Goal: Information Seeking & Learning: Find specific fact

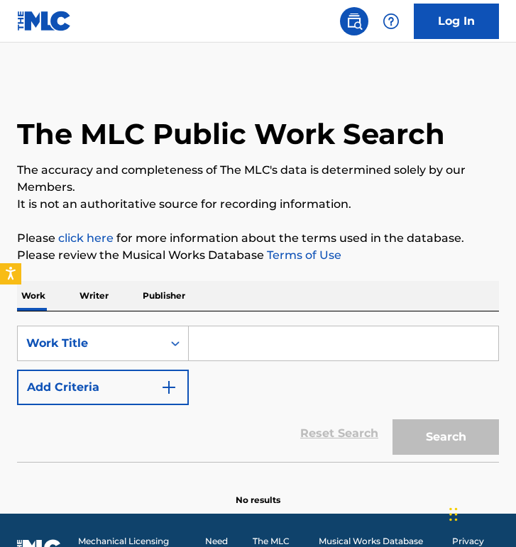
click at [121, 388] on button "Add Criteria" at bounding box center [103, 387] width 172 height 35
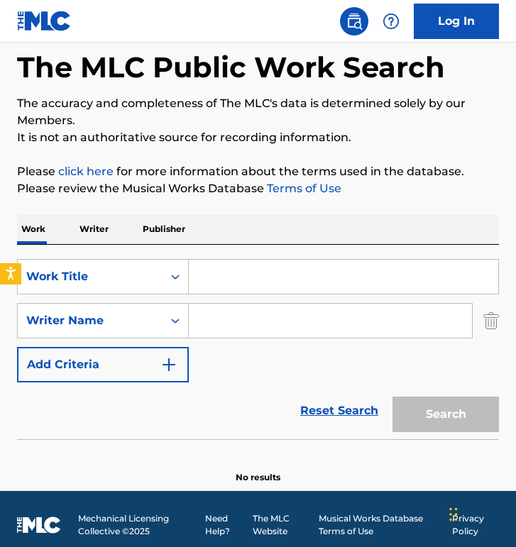
scroll to position [74, 0]
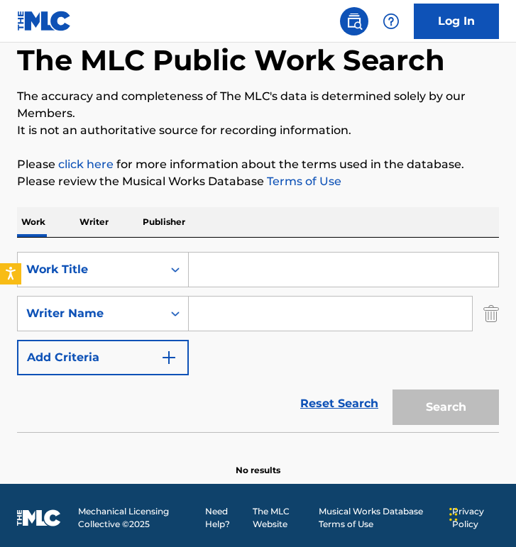
click at [248, 264] on input "Search Form" at bounding box center [343, 270] width 309 height 34
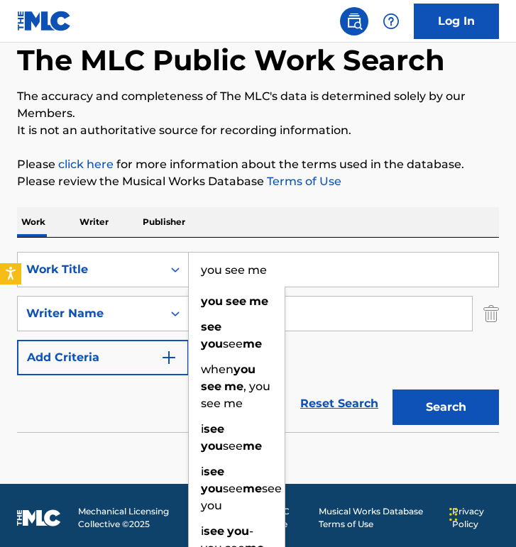
type input "you see me"
click at [261, 300] on strong "me" at bounding box center [258, 300] width 19 height 13
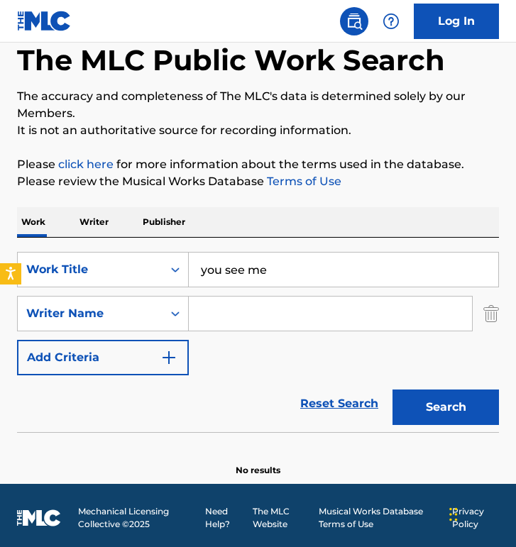
click at [308, 314] on input "Search Form" at bounding box center [330, 314] width 283 height 34
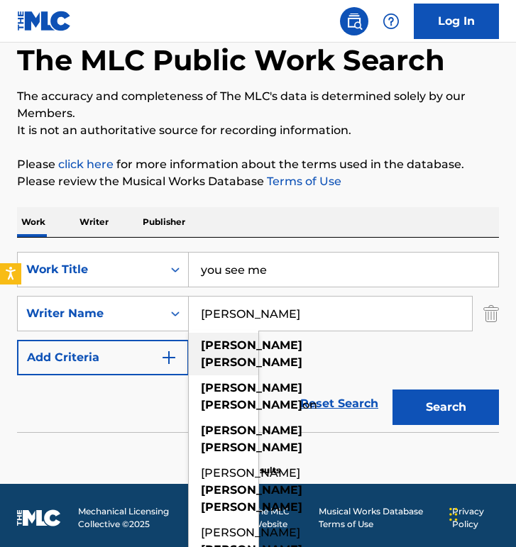
type input "[PERSON_NAME]"
click at [241, 355] on strong "[PERSON_NAME]" at bounding box center [251, 361] width 101 height 13
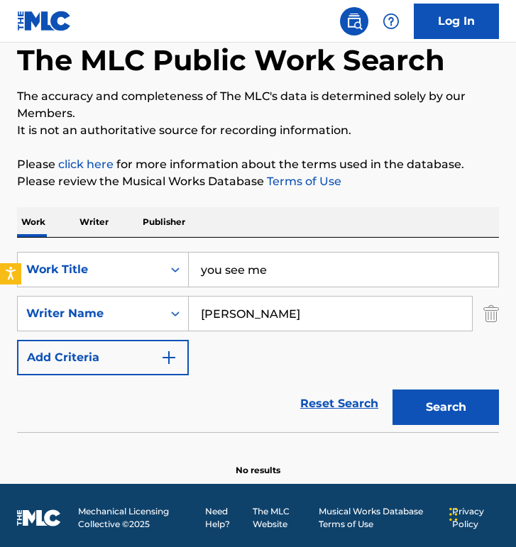
click at [331, 355] on div "SearchWithCriteria7cec7dc3-467f-4302-b48d-b3566953b450 Work Title you see me Se…" at bounding box center [258, 313] width 482 height 123
click at [422, 403] on button "Search" at bounding box center [445, 407] width 106 height 35
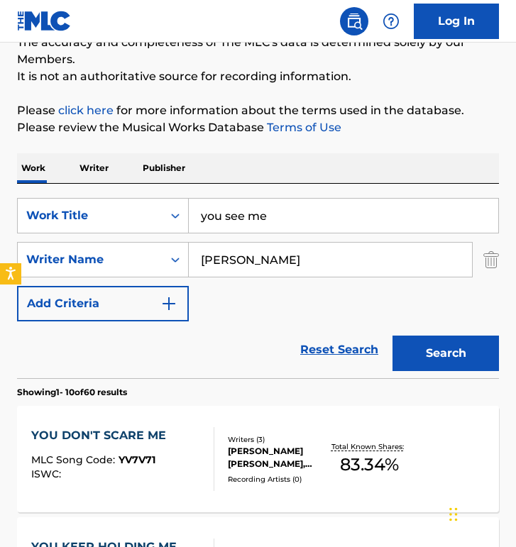
scroll to position [114, 0]
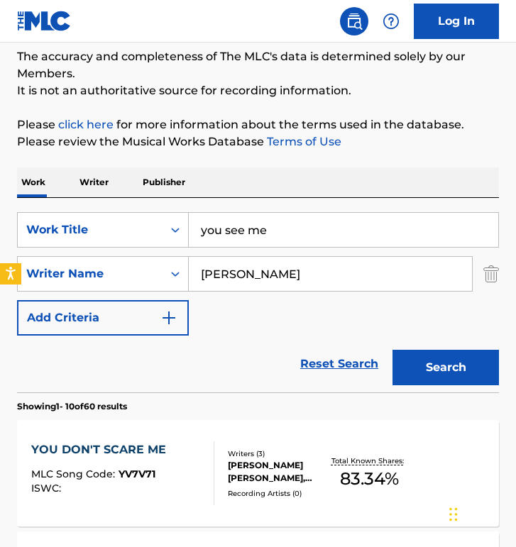
click at [261, 217] on input "you see me" at bounding box center [343, 230] width 309 height 34
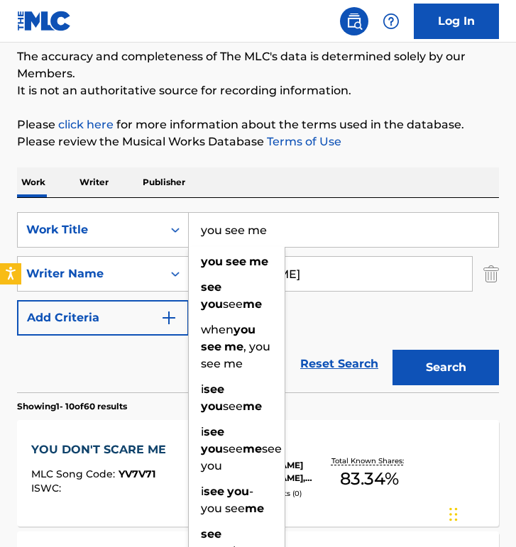
click at [261, 217] on input "you see me" at bounding box center [343, 230] width 309 height 34
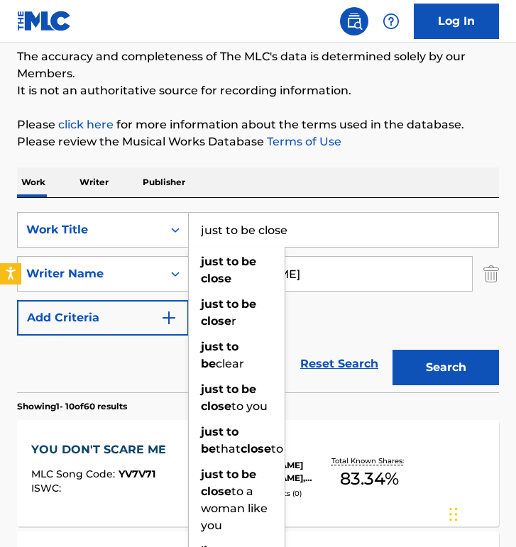
type input "just to be close"
click at [392, 350] on button "Search" at bounding box center [445, 367] width 106 height 35
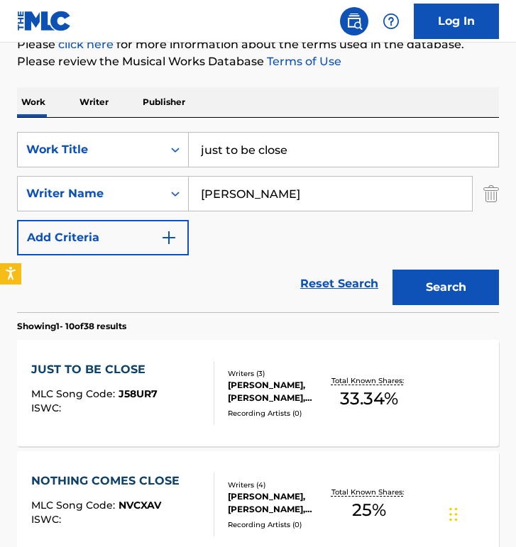
scroll to position [206, 0]
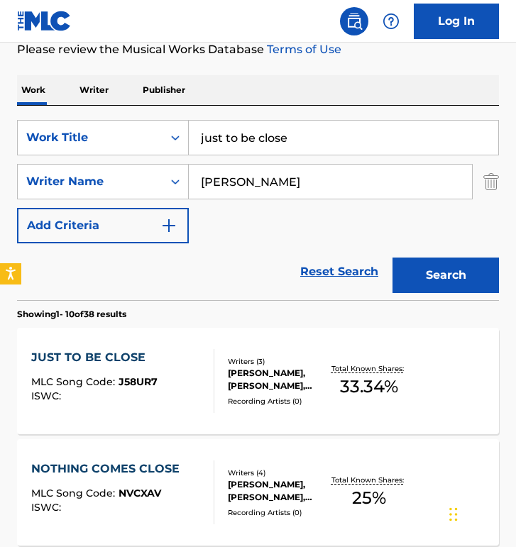
click at [140, 368] on div "JUST TO BE CLOSE MLC Song Code : J58UR7 ISWC :" at bounding box center [94, 381] width 126 height 64
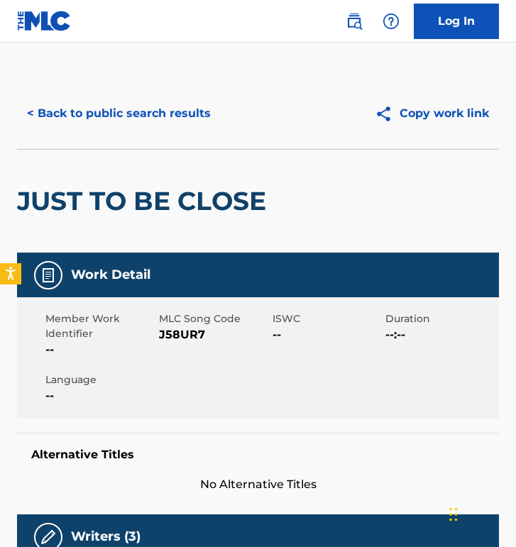
click at [174, 335] on span "J58UR7" at bounding box center [214, 334] width 110 height 17
click at [140, 118] on button "< Back to public search results" at bounding box center [119, 113] width 204 height 35
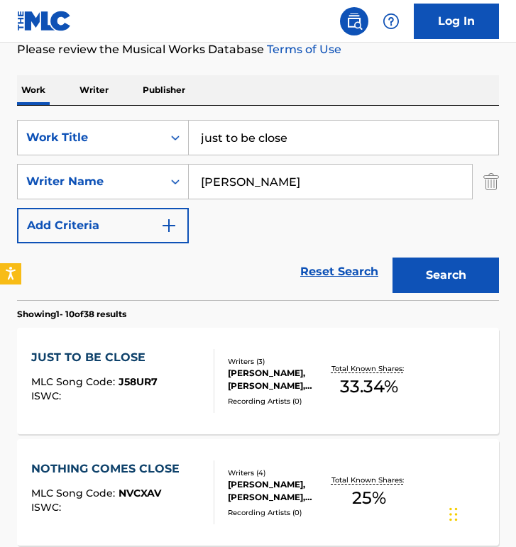
click at [228, 136] on input "just to be close" at bounding box center [343, 138] width 309 height 34
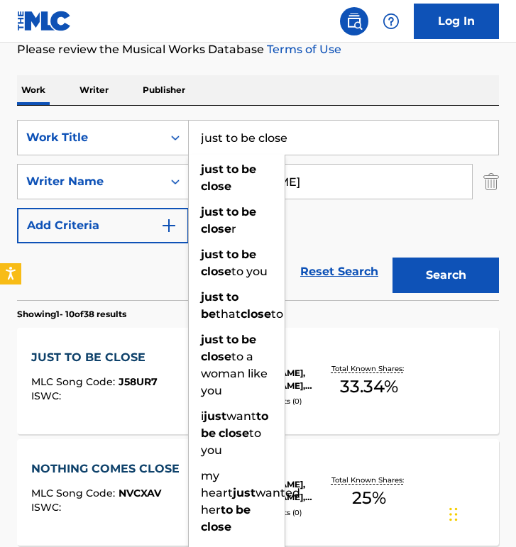
click at [228, 136] on input "just to be close" at bounding box center [343, 138] width 309 height 34
paste input "I've Gotta Worship The Lord"
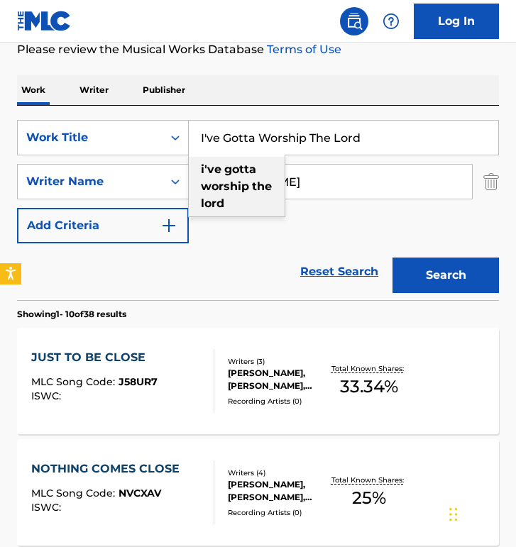
click at [224, 182] on strong "worship" at bounding box center [225, 186] width 48 height 13
type input "i've gotta worship the [DEMOGRAPHIC_DATA]"
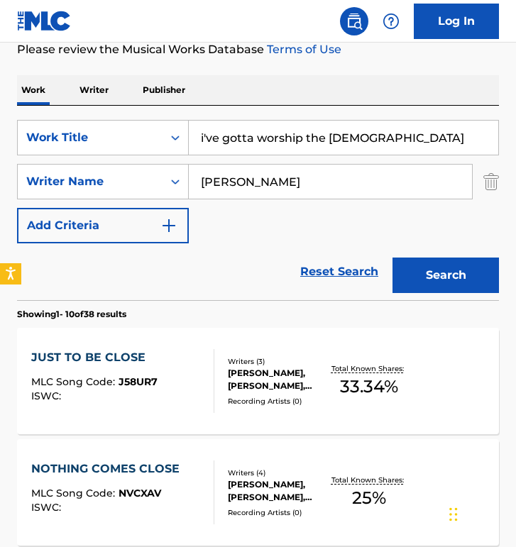
click at [392, 258] on button "Search" at bounding box center [445, 275] width 106 height 35
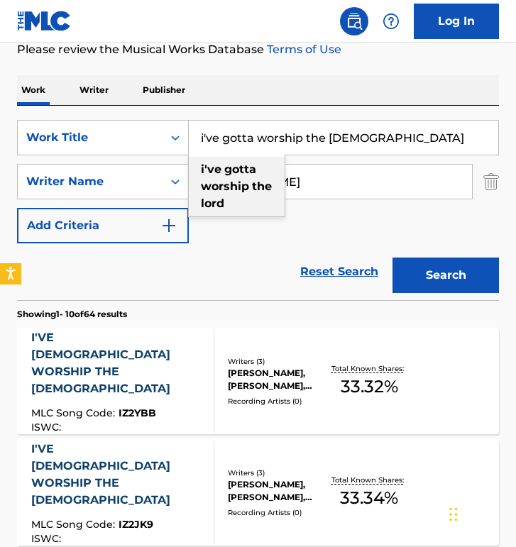
click at [234, 192] on strong "worship" at bounding box center [225, 186] width 48 height 13
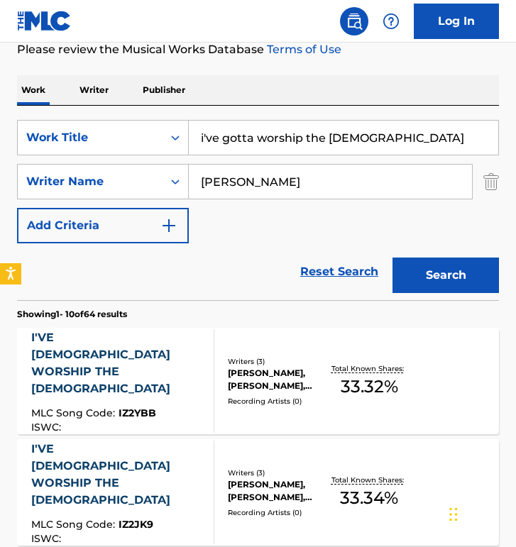
click at [139, 333] on div "I'VE GOTTA WORSHIP THE LORD MLC Song Code : IZ2YBB ISWC : Writers ( 3 ) [PERSON…" at bounding box center [258, 381] width 482 height 106
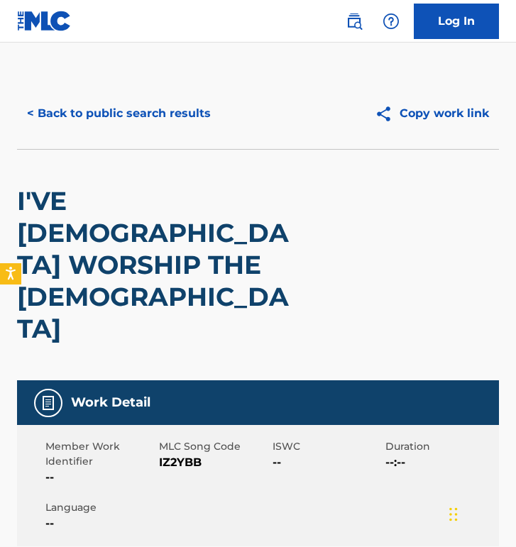
click at [148, 123] on button "< Back to public search results" at bounding box center [119, 113] width 204 height 35
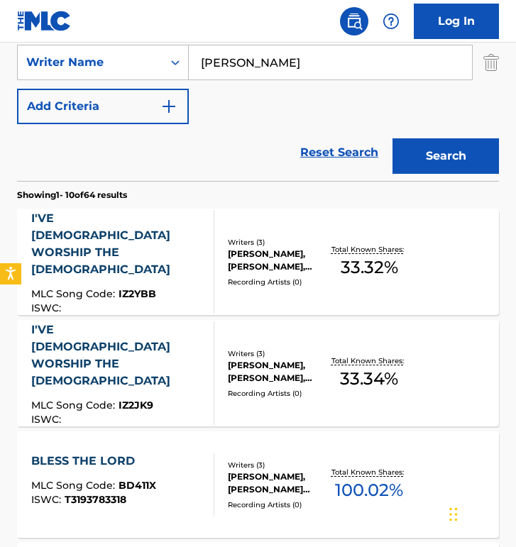
scroll to position [346, 0]
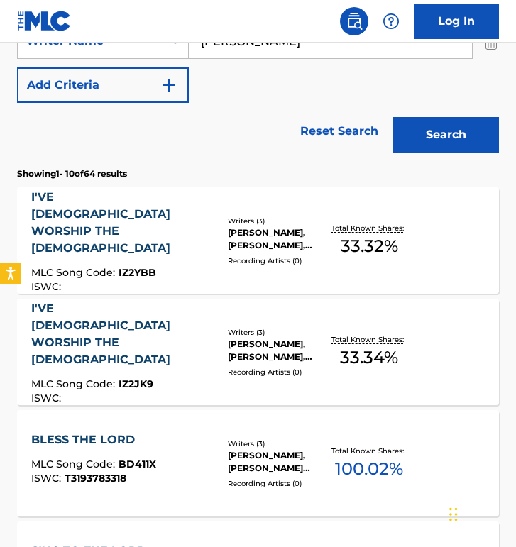
click at [154, 333] on div "I'VE [DEMOGRAPHIC_DATA] WORSHIP THE [DEMOGRAPHIC_DATA]" at bounding box center [116, 334] width 171 height 68
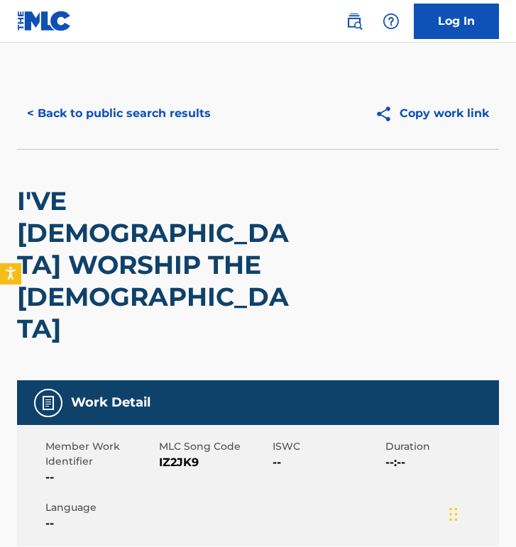
click at [163, 454] on span "IZ2JK9" at bounding box center [214, 462] width 110 height 17
click at [116, 113] on button "< Back to public search results" at bounding box center [119, 113] width 204 height 35
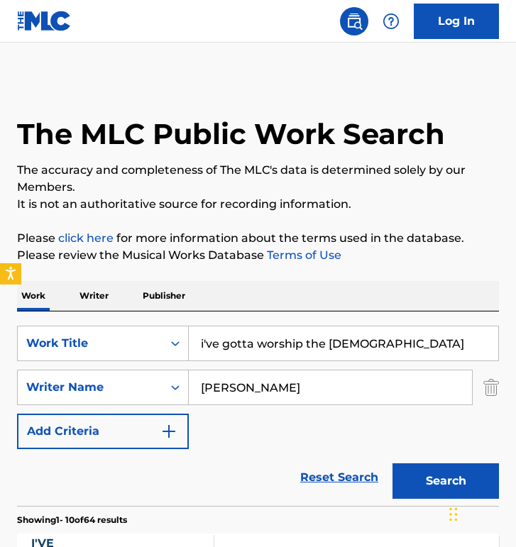
click at [261, 338] on input "i've gotta worship the [DEMOGRAPHIC_DATA]" at bounding box center [343, 343] width 309 height 34
paste input "Eyes On Me"
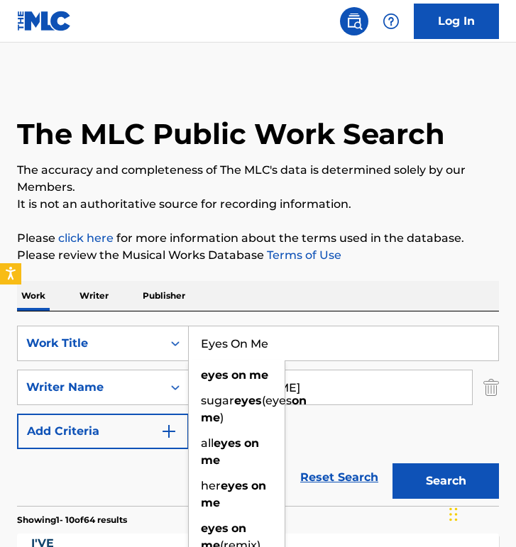
type input "Eyes On Me"
click at [392, 463] on button "Search" at bounding box center [445, 480] width 106 height 35
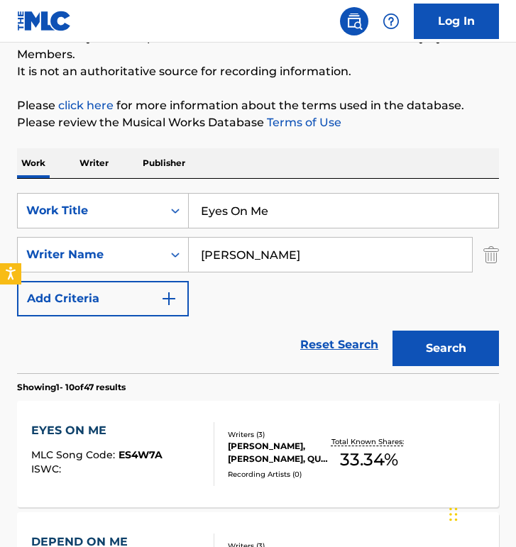
scroll to position [211, 0]
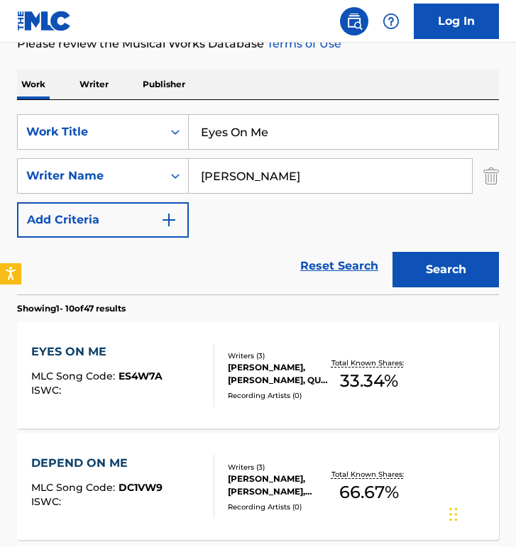
click at [167, 351] on div "EYES ON ME MLC Song Code : ES4W7A ISWC :" at bounding box center [122, 375] width 183 height 64
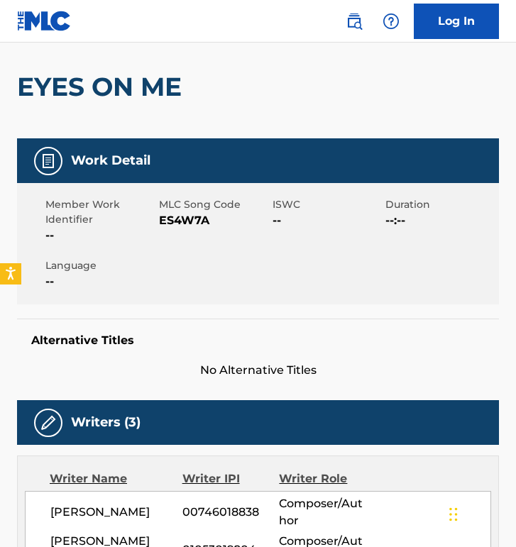
scroll to position [107, 0]
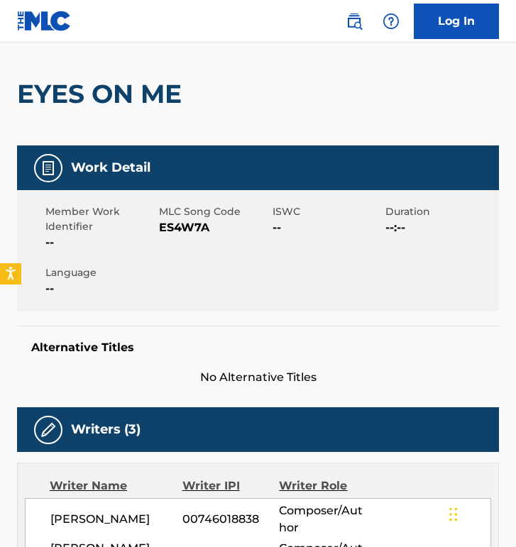
click at [180, 231] on span "ES4W7A" at bounding box center [214, 227] width 110 height 17
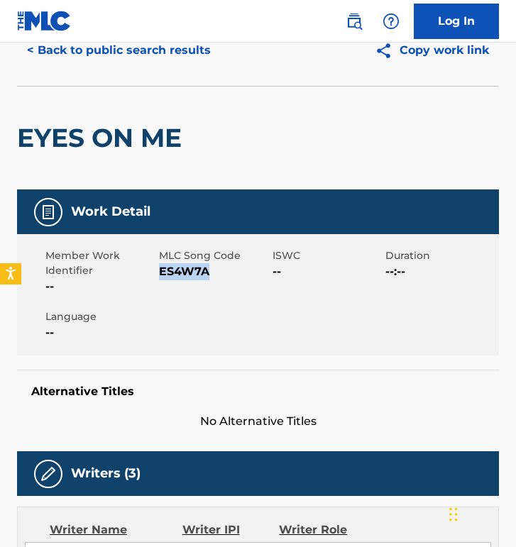
scroll to position [0, 0]
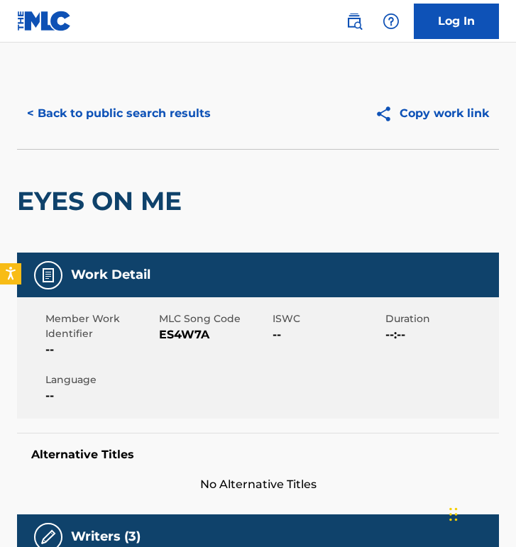
click at [82, 136] on div "< Back to public search results Copy work link" at bounding box center [258, 113] width 482 height 71
click at [110, 126] on button "< Back to public search results" at bounding box center [119, 113] width 204 height 35
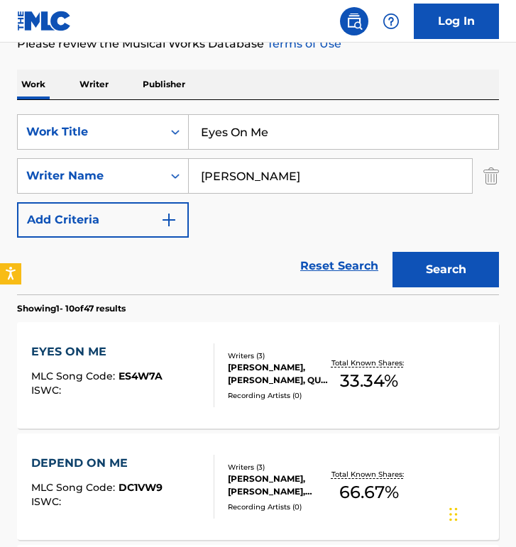
click at [255, 144] on input "Eyes On Me" at bounding box center [343, 132] width 309 height 34
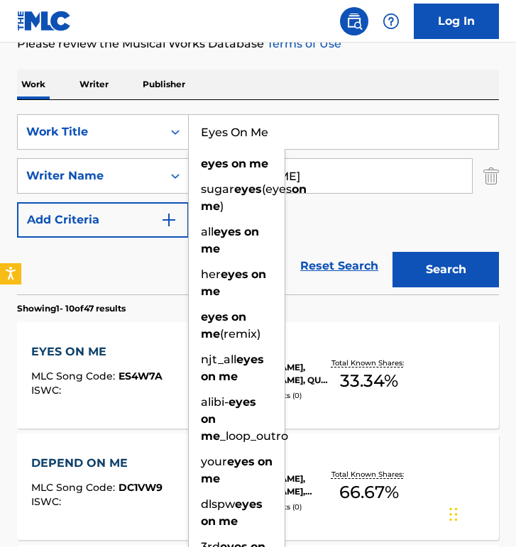
click at [255, 144] on input "Eyes On Me" at bounding box center [343, 132] width 309 height 34
paste input "Just To Be Clos"
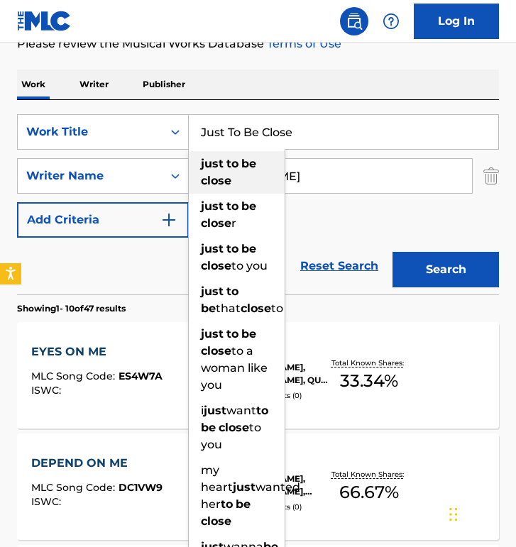
click at [247, 165] on strong "be" at bounding box center [248, 163] width 15 height 13
type input "just to be close"
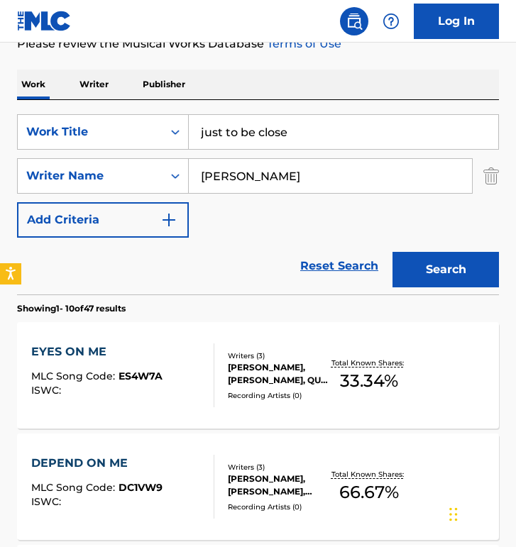
click at [392, 252] on button "Search" at bounding box center [445, 269] width 106 height 35
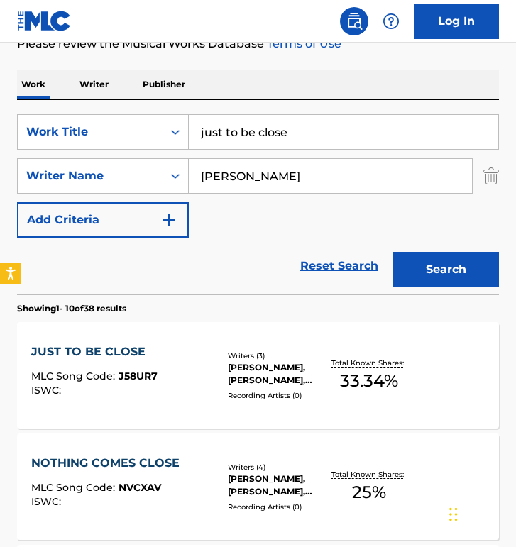
scroll to position [233, 0]
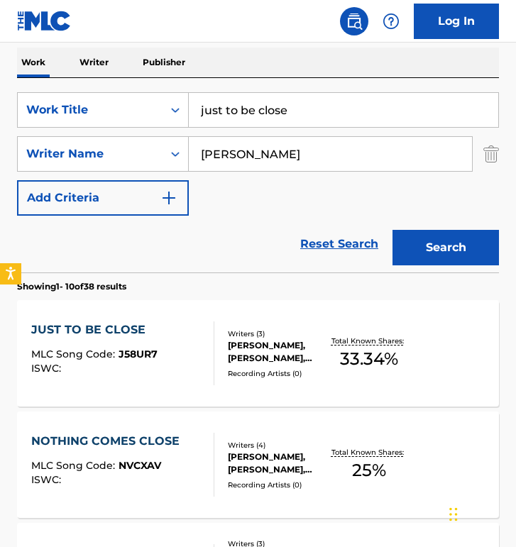
click at [168, 312] on div "JUST TO BE CLOSE MLC Song Code : J58UR7 ISWC : Writers ( 3 ) [PERSON_NAME], [PE…" at bounding box center [258, 353] width 482 height 106
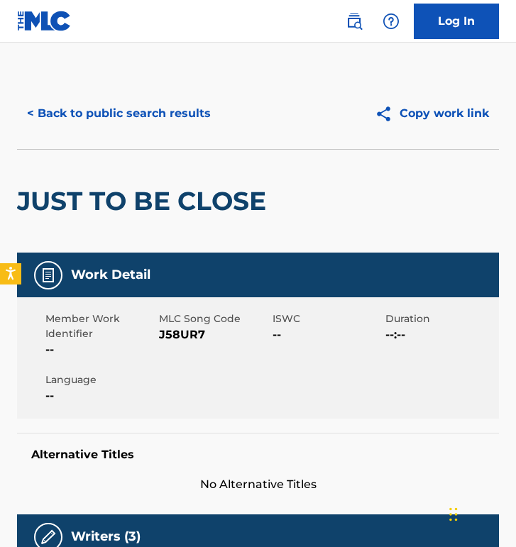
click at [174, 106] on button "< Back to public search results" at bounding box center [119, 113] width 204 height 35
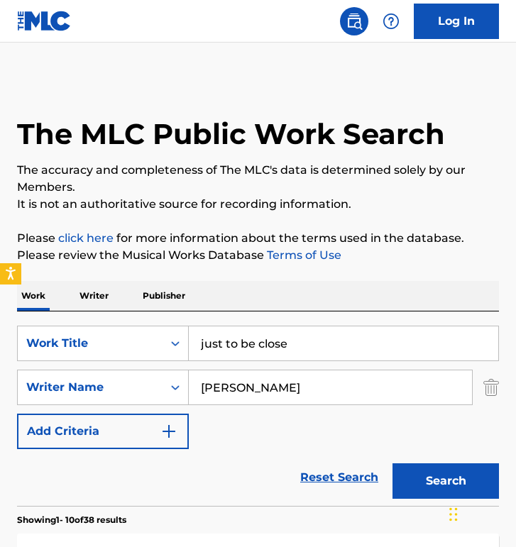
scroll to position [233, 0]
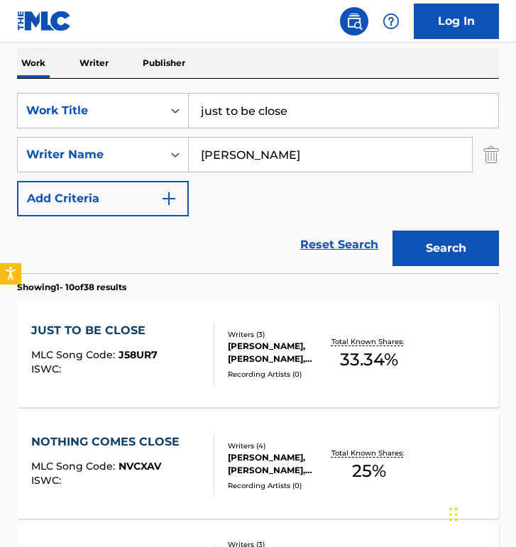
click at [270, 115] on input "just to be close" at bounding box center [343, 111] width 309 height 34
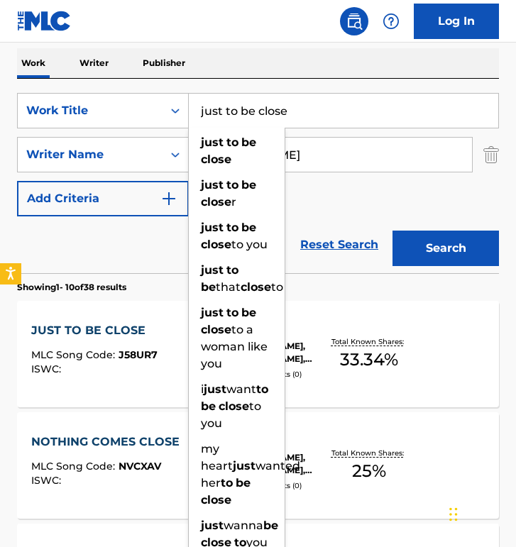
click at [270, 115] on input "just to be close" at bounding box center [343, 111] width 309 height 34
paste input "Where The Spirit Is"
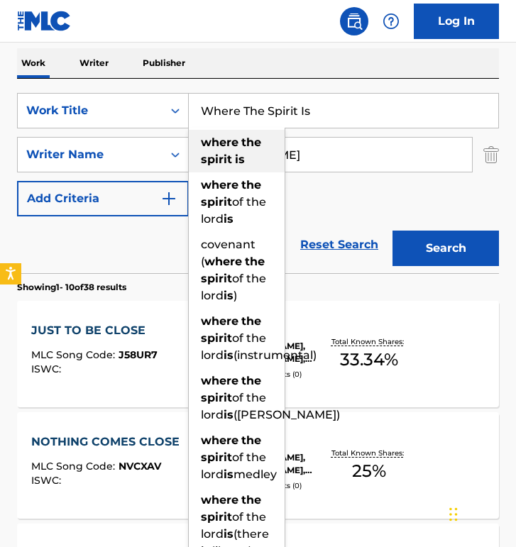
click at [253, 151] on div "where the spirit is" at bounding box center [237, 151] width 96 height 43
type input "where the spirit is"
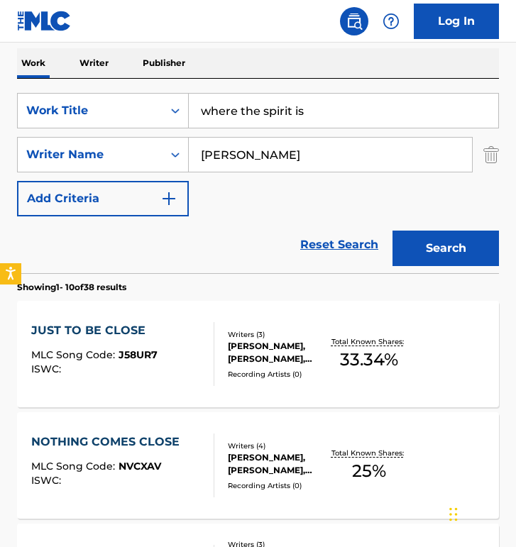
click at [392, 231] on button "Search" at bounding box center [445, 248] width 106 height 35
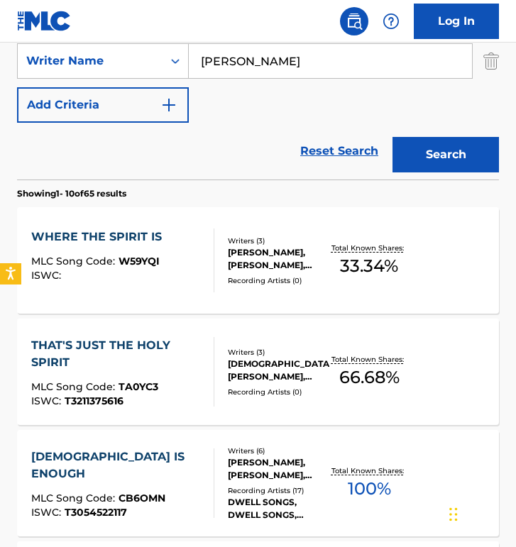
scroll to position [341, 0]
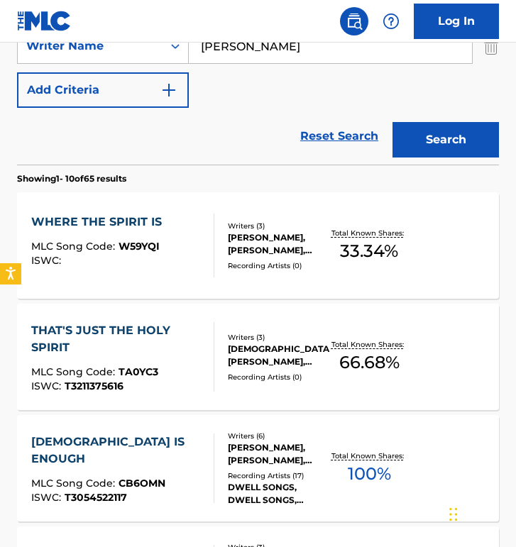
click at [128, 221] on div "WHERE THE SPIRIT IS" at bounding box center [100, 222] width 138 height 17
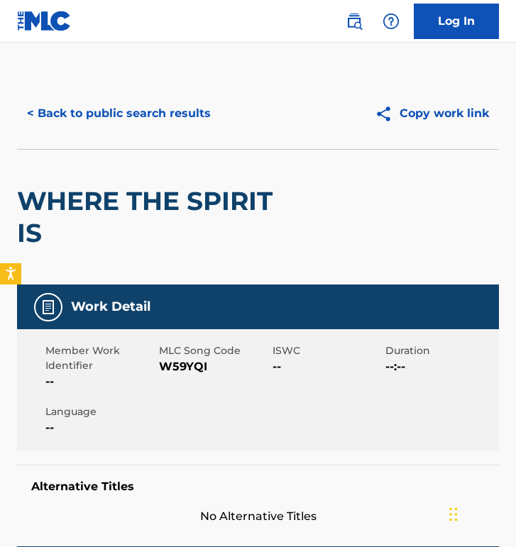
click at [136, 101] on button "< Back to public search results" at bounding box center [119, 113] width 204 height 35
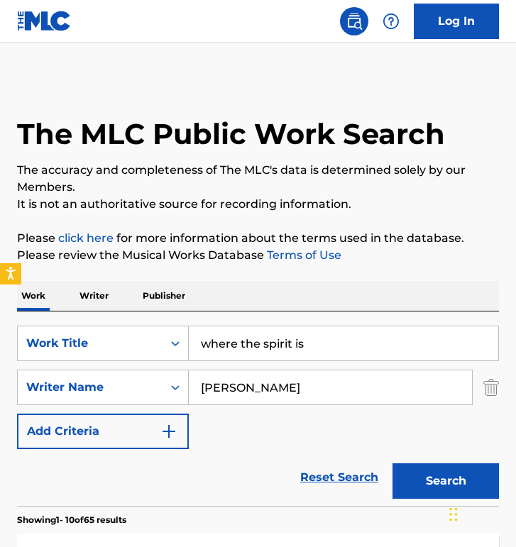
click at [255, 329] on input "where the spirit is" at bounding box center [343, 343] width 309 height 34
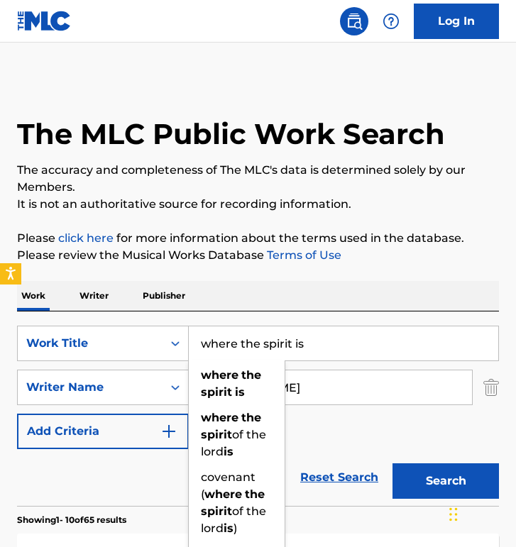
paste input "Gladnes"
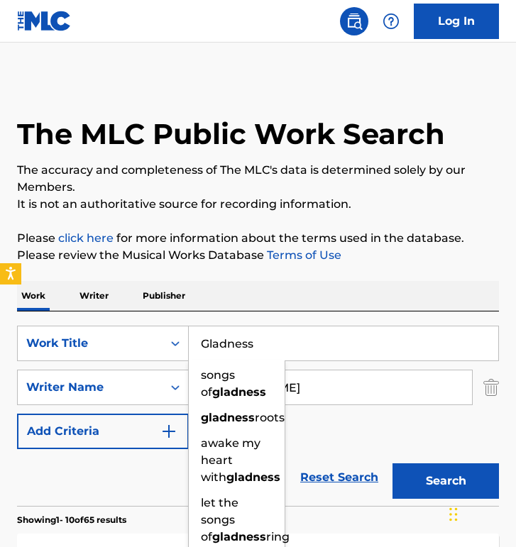
type input "Gladness"
click at [392, 463] on button "Search" at bounding box center [445, 480] width 106 height 35
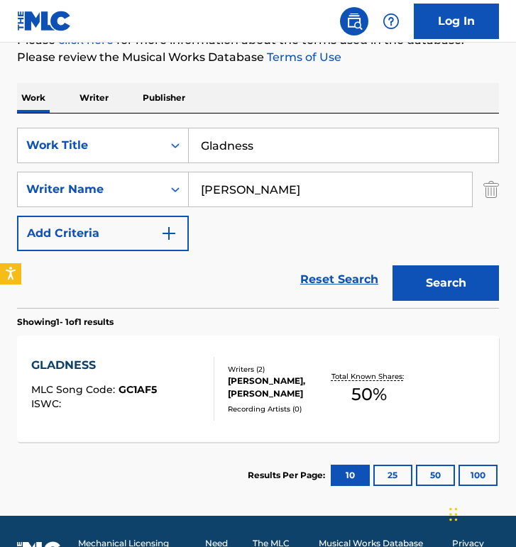
scroll to position [233, 0]
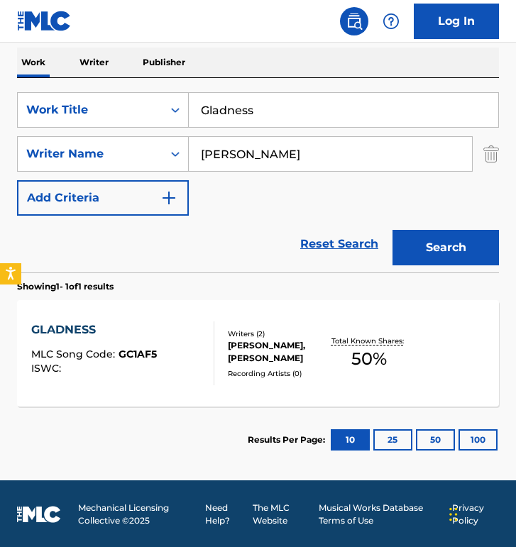
click at [187, 328] on div "GLADNESS MLC Song Code : GC1AF5 ISWC :" at bounding box center [122, 353] width 183 height 64
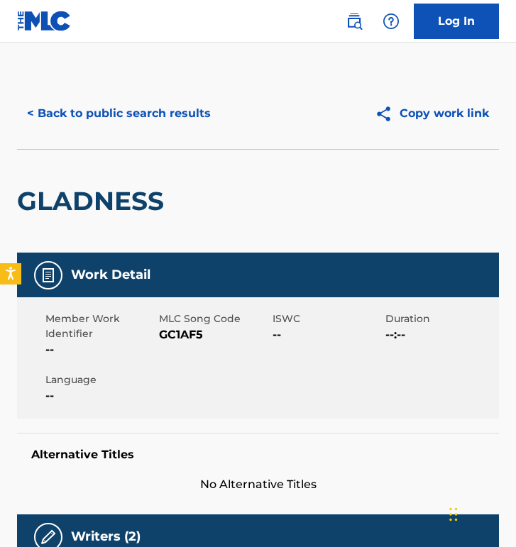
click at [154, 101] on button "< Back to public search results" at bounding box center [119, 113] width 204 height 35
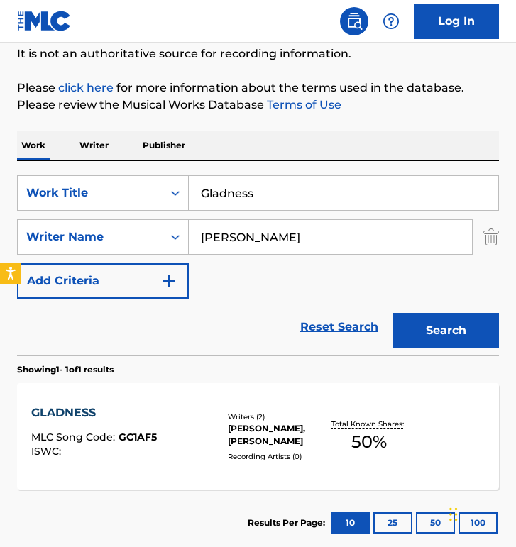
click at [223, 209] on input "Gladness" at bounding box center [343, 193] width 309 height 34
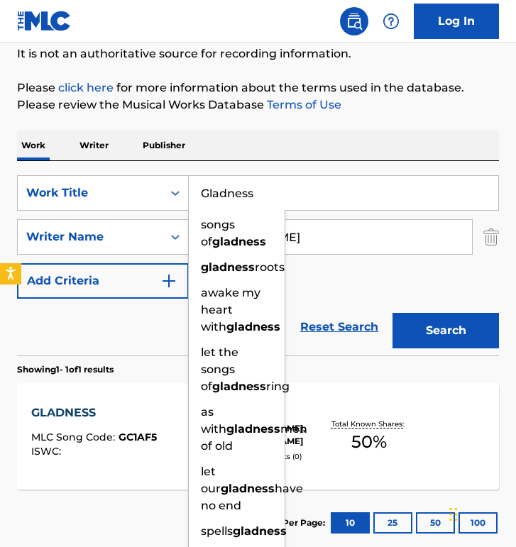
paste input "It's Over"
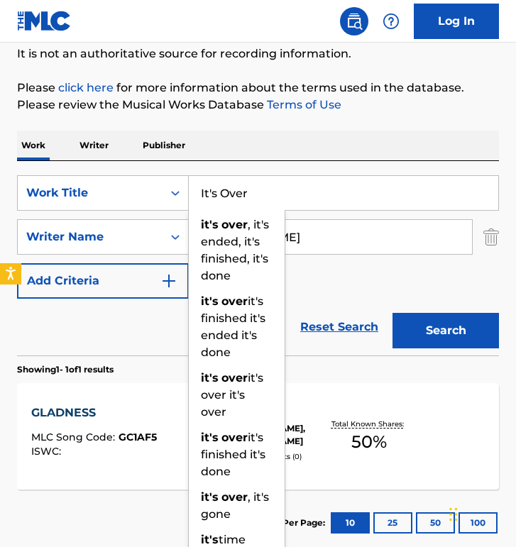
click at [392, 313] on button "Search" at bounding box center [445, 330] width 106 height 35
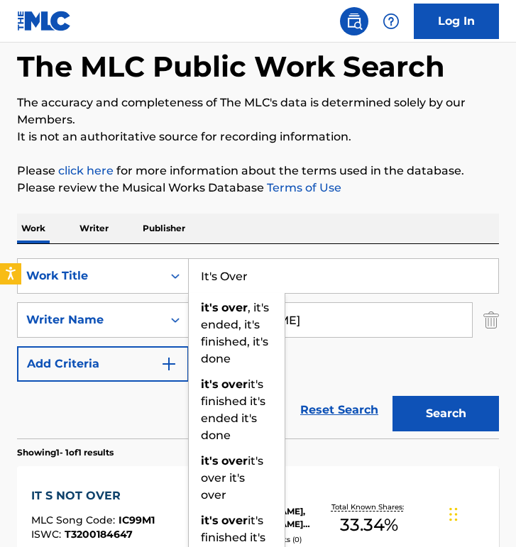
scroll to position [53, 0]
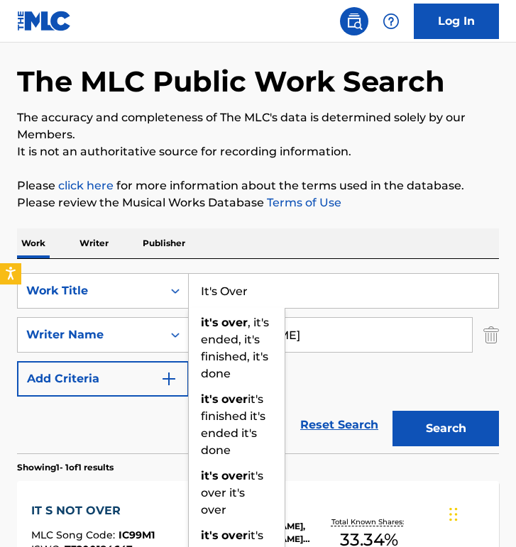
click at [256, 306] on input "It's Over" at bounding box center [343, 291] width 309 height 34
click at [256, 305] on input "It's Over" at bounding box center [343, 291] width 309 height 34
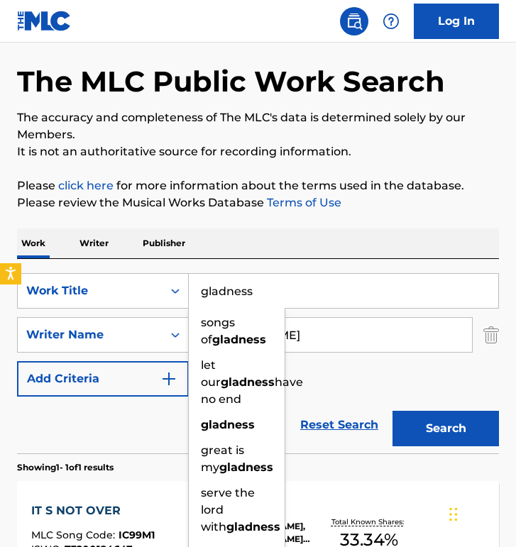
click at [284, 274] on input "gladness" at bounding box center [343, 291] width 309 height 34
type input "gladness"
click at [291, 245] on div "Work Writer Publisher" at bounding box center [258, 243] width 482 height 30
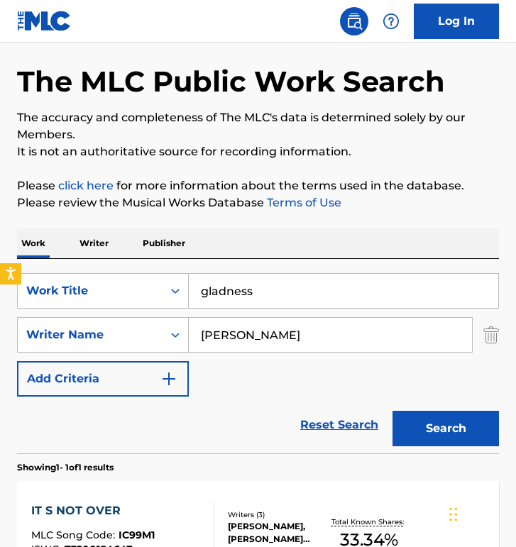
click at [413, 429] on button "Search" at bounding box center [445, 428] width 106 height 35
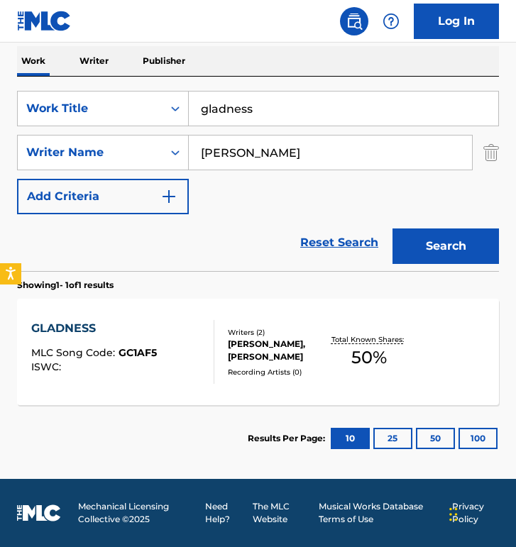
click at [121, 321] on div "GLADNESS" at bounding box center [94, 328] width 126 height 17
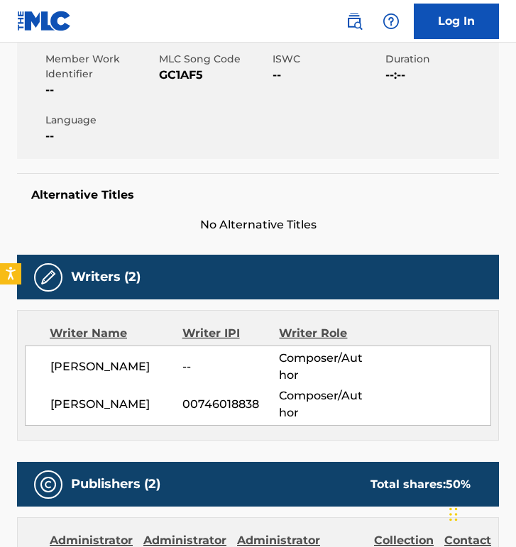
scroll to position [59, 0]
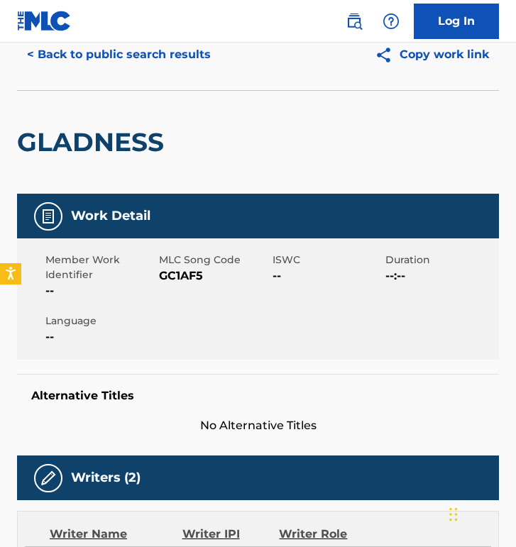
click at [172, 280] on span "GC1AF5" at bounding box center [214, 275] width 110 height 17
click at [172, 279] on span "GC1AF5" at bounding box center [214, 275] width 110 height 17
copy span "GC1AF5"
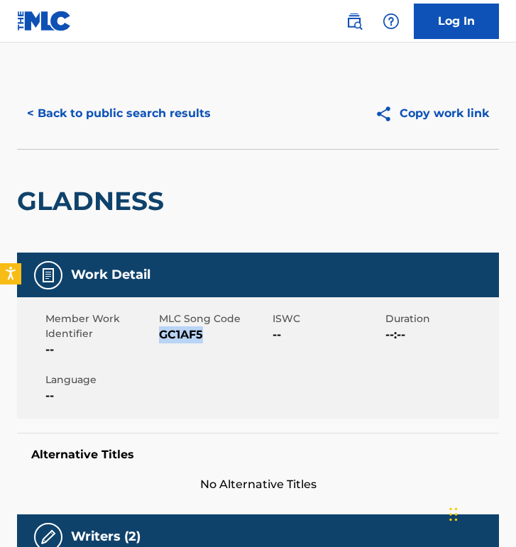
click at [167, 131] on div "< Back to public search results Copy work link" at bounding box center [258, 113] width 482 height 71
click at [172, 99] on button "< Back to public search results" at bounding box center [119, 113] width 204 height 35
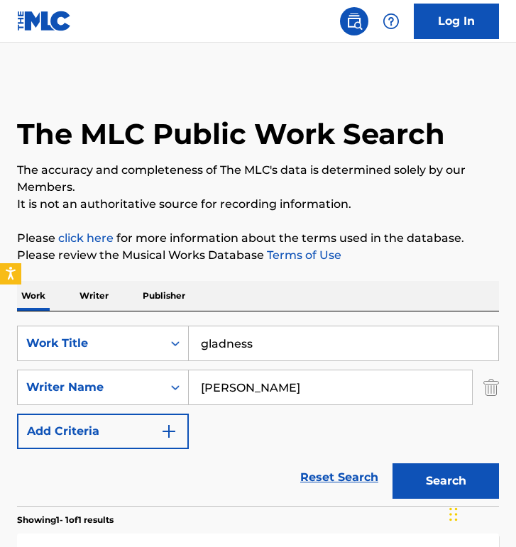
scroll to position [154, 0]
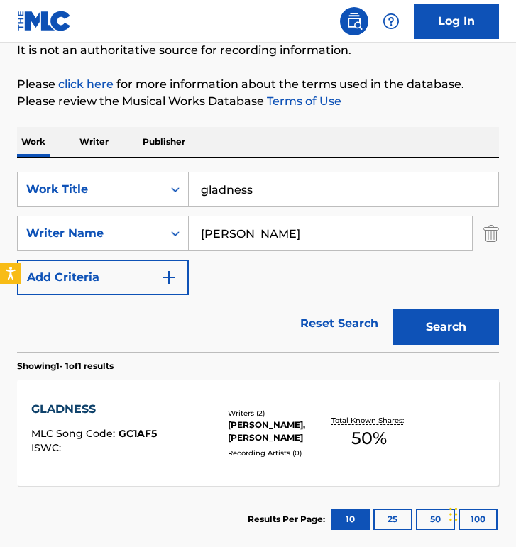
click at [274, 206] on input "gladness" at bounding box center [343, 189] width 309 height 34
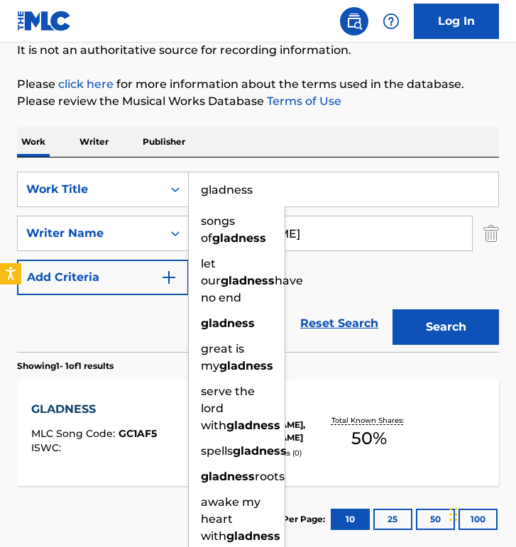
click at [274, 206] on input "gladness" at bounding box center [343, 189] width 309 height 34
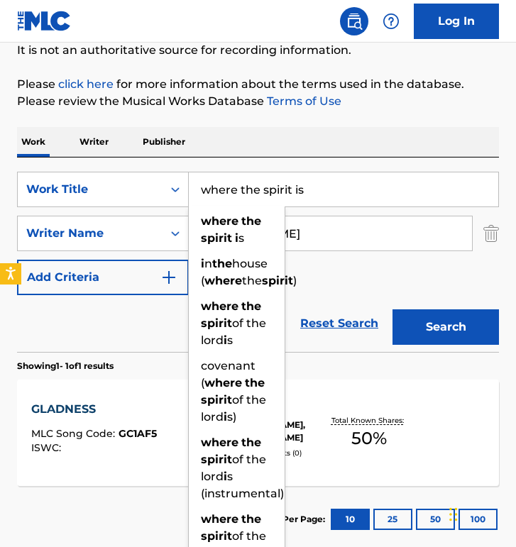
type input "where the spirit is"
click at [392, 309] on button "Search" at bounding box center [445, 326] width 106 height 35
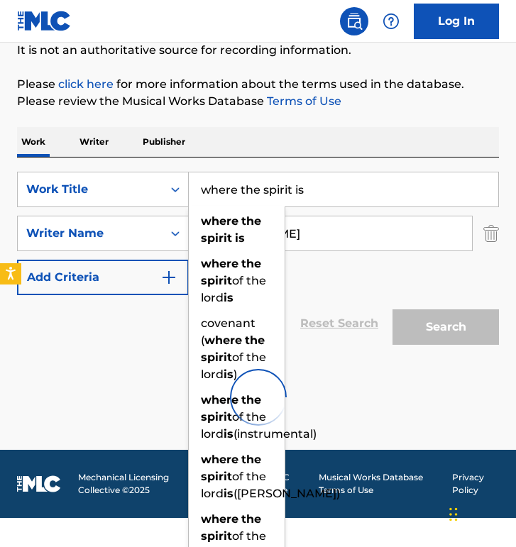
scroll to position [125, 0]
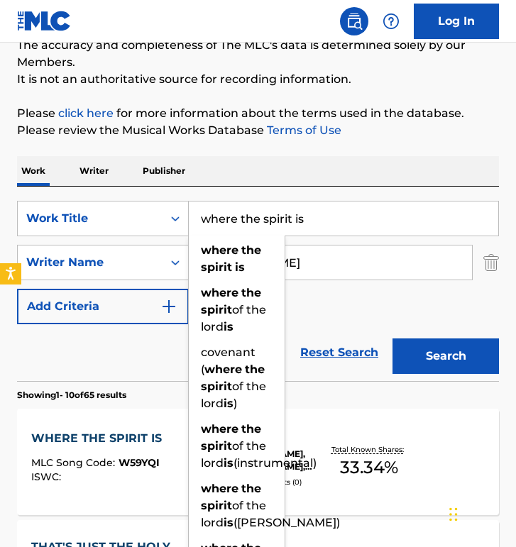
click at [297, 172] on div "Work Writer Publisher" at bounding box center [258, 171] width 482 height 30
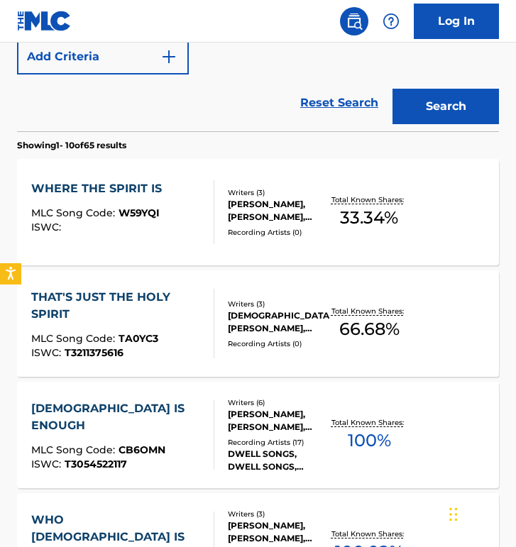
scroll to position [421, 0]
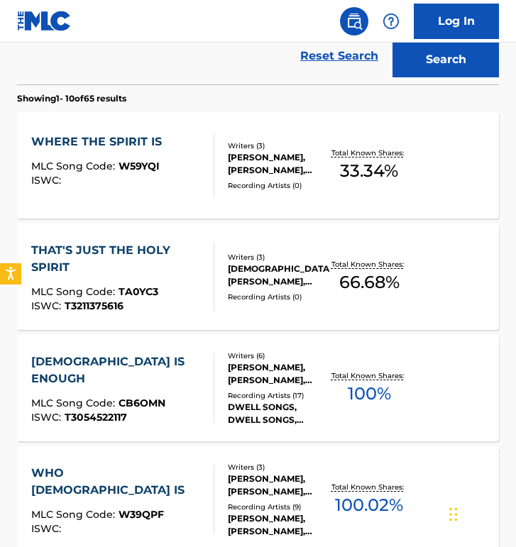
click at [131, 184] on div "ISWC :" at bounding box center [100, 180] width 138 height 11
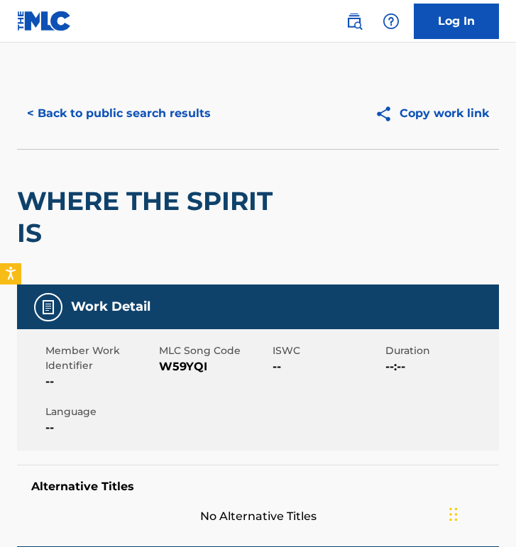
click at [187, 369] on span "W59YQI" at bounding box center [214, 366] width 110 height 17
copy span "W59YQI"
click at [101, 99] on button "< Back to public search results" at bounding box center [119, 113] width 204 height 35
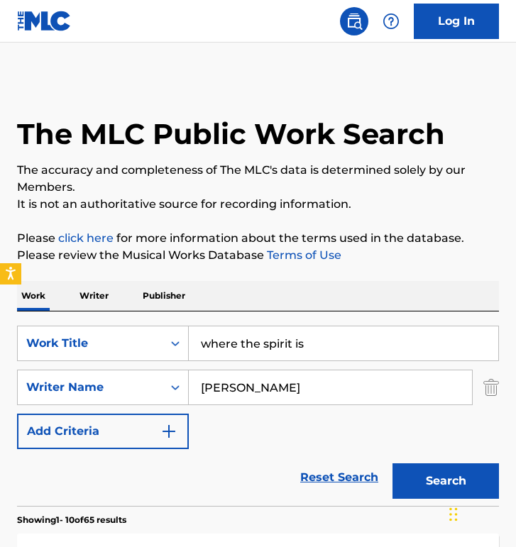
click at [243, 331] on input "where the spirit is" at bounding box center [343, 343] width 309 height 34
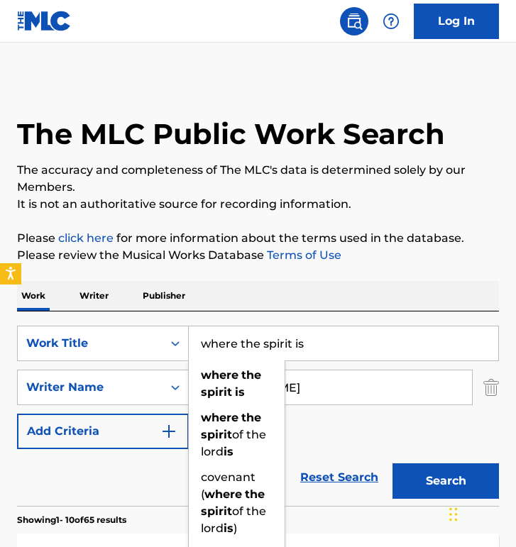
paste input "Don't Let Me Go"
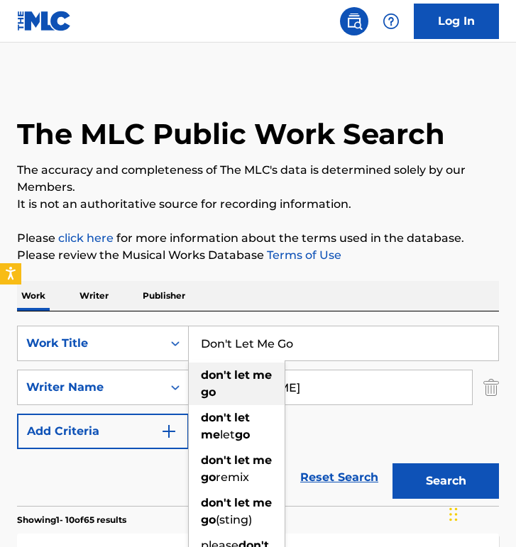
click at [233, 374] on span "Search Form" at bounding box center [232, 374] width 3 height 13
type input "don't let me go"
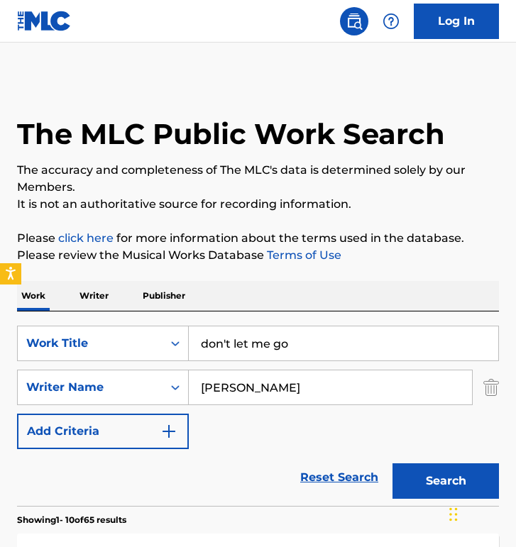
click at [392, 463] on button "Search" at bounding box center [445, 480] width 106 height 35
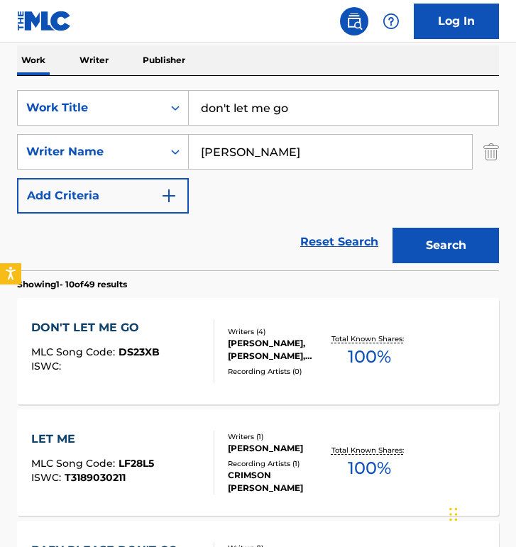
scroll to position [299, 0]
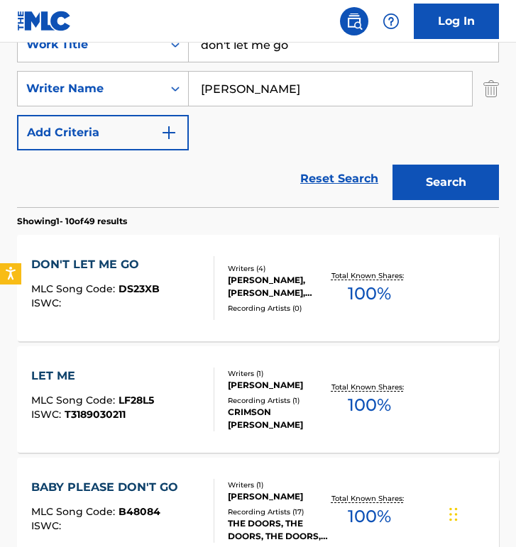
click at [136, 263] on div "DON'T LET ME GO" at bounding box center [95, 264] width 128 height 17
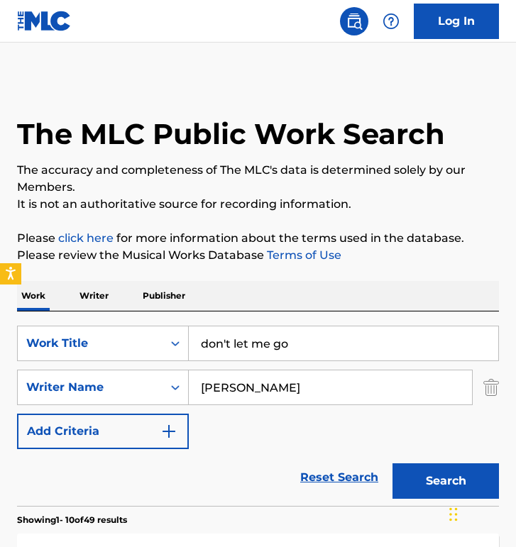
scroll to position [299, 0]
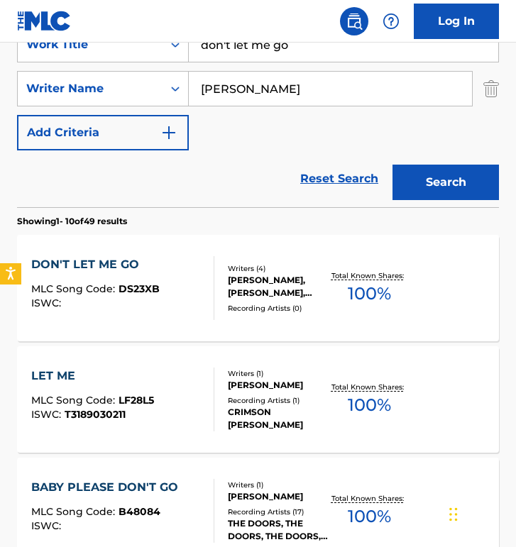
click at [150, 272] on div "DON'T LET ME GO" at bounding box center [95, 264] width 128 height 17
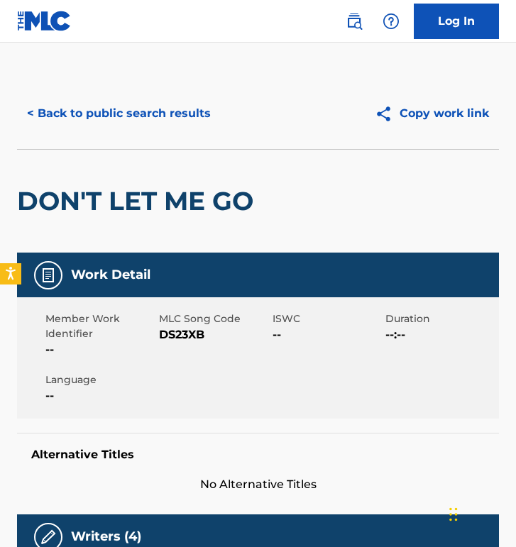
click at [187, 336] on span "DS23XB" at bounding box center [214, 334] width 110 height 17
click at [160, 111] on button "< Back to public search results" at bounding box center [119, 113] width 204 height 35
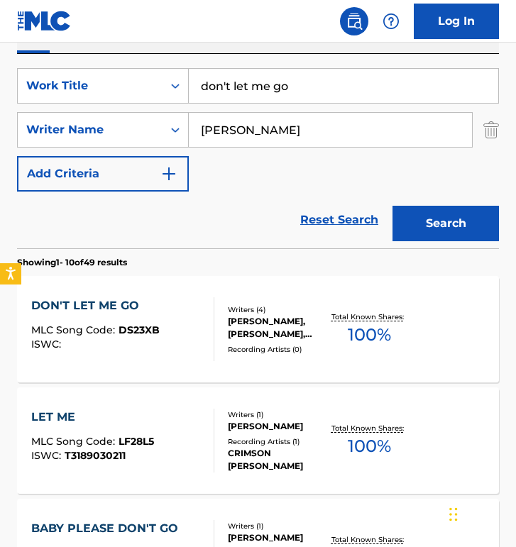
scroll to position [247, 0]
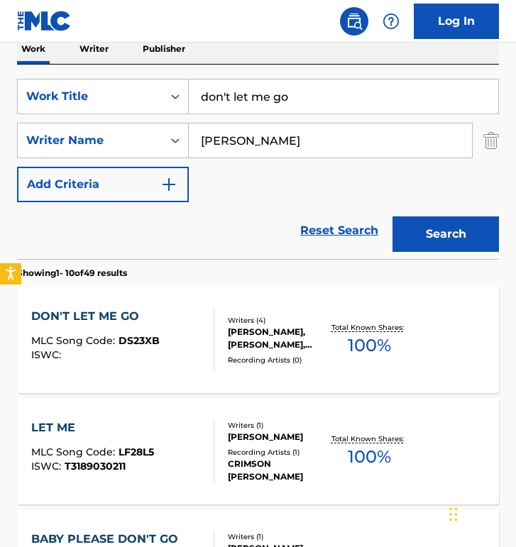
click at [248, 91] on input "don't let me go" at bounding box center [343, 96] width 309 height 34
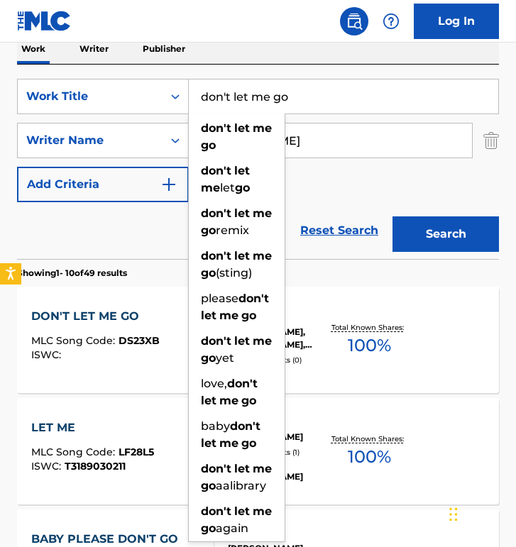
paste input "[DEMOGRAPHIC_DATA] Be My Legacy"
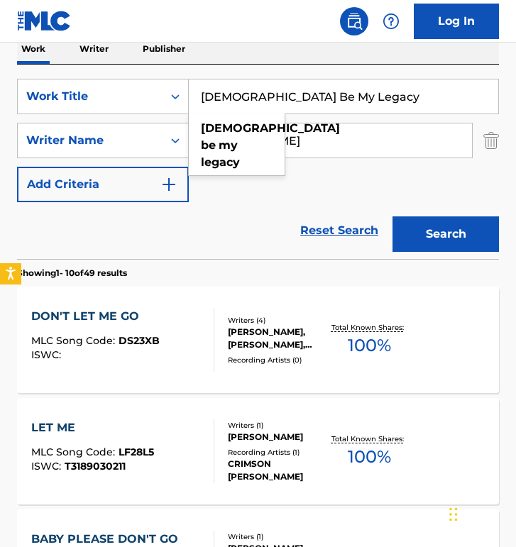
type input "[DEMOGRAPHIC_DATA] Be My Legacy"
click at [392, 216] on button "Search" at bounding box center [445, 233] width 106 height 35
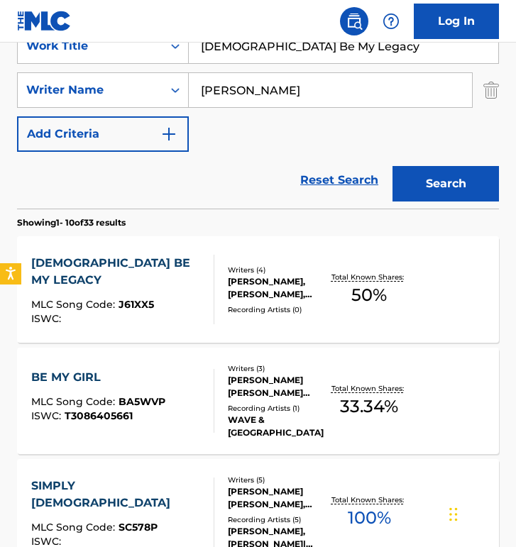
scroll to position [316, 0]
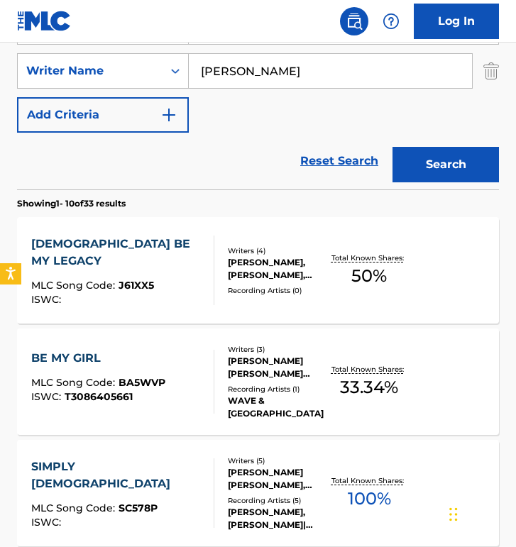
click at [144, 279] on span "J61XX5" at bounding box center [135, 285] width 35 height 13
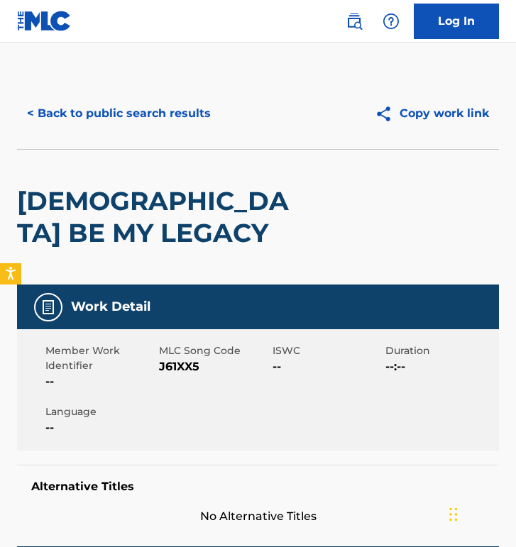
click at [184, 375] on span "J61XX5" at bounding box center [214, 366] width 110 height 17
click at [205, 126] on button "< Back to public search results" at bounding box center [119, 113] width 204 height 35
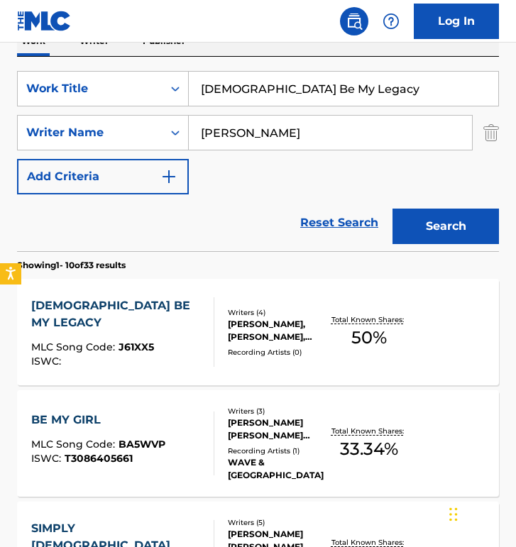
click at [285, 93] on input "[DEMOGRAPHIC_DATA] Be My Legacy" at bounding box center [343, 89] width 309 height 34
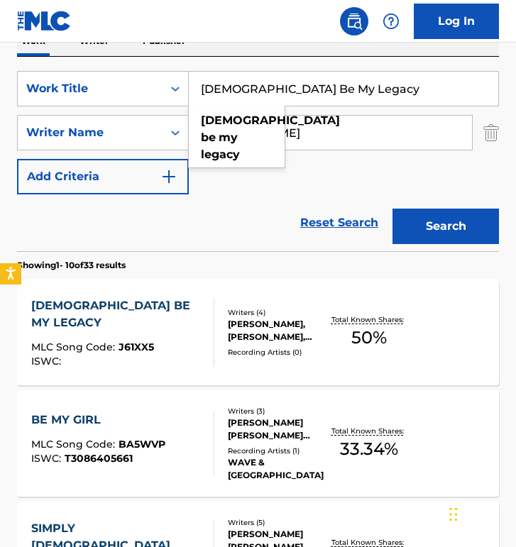
paste input "When I Think About The Lord"
click at [392, 209] on button "Search" at bounding box center [445, 226] width 106 height 35
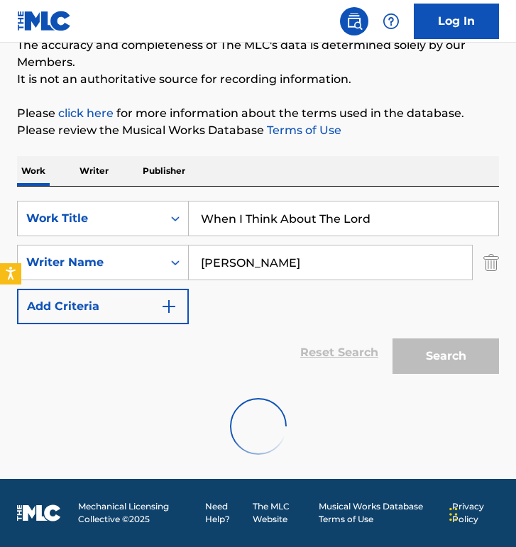
scroll to position [125, 0]
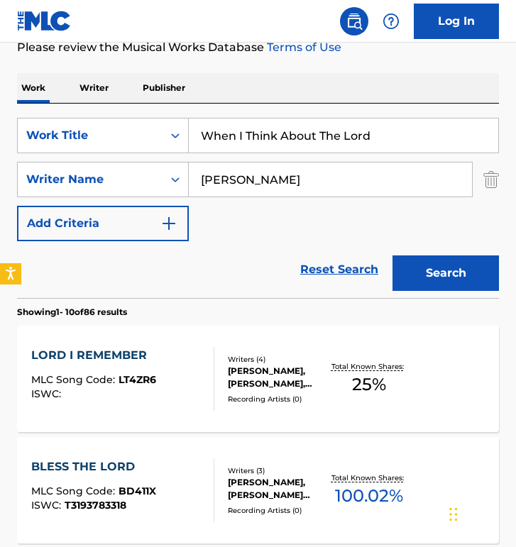
scroll to position [214, 0]
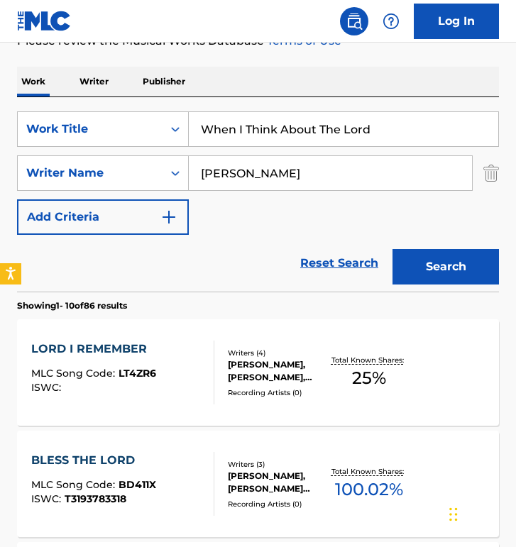
click at [309, 128] on input "When I Think About The Lord" at bounding box center [343, 129] width 309 height 34
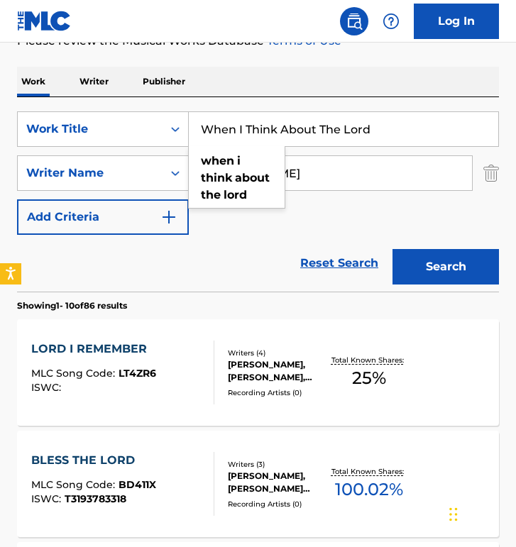
click at [309, 128] on input "When I Think About The Lord" at bounding box center [343, 129] width 309 height 34
click at [392, 249] on button "Search" at bounding box center [445, 266] width 106 height 35
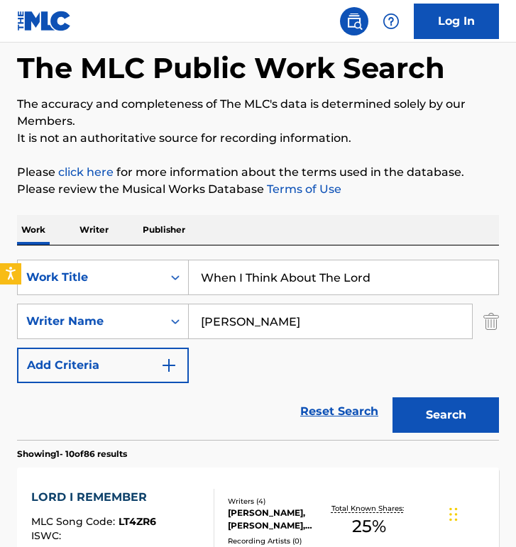
scroll to position [0, 0]
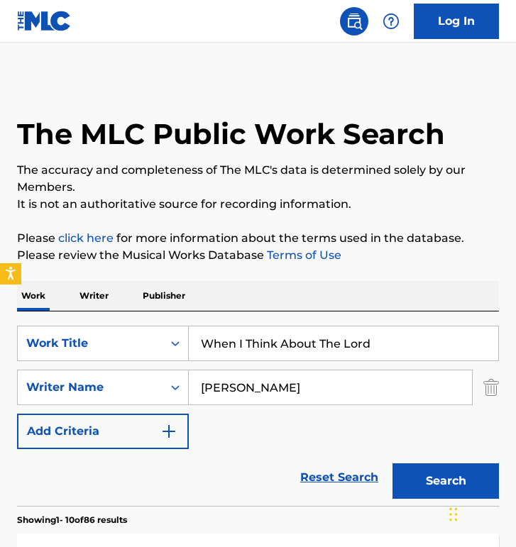
click at [297, 354] on input "When I Think About The Lord" at bounding box center [343, 343] width 309 height 34
paste input "re I Belong"
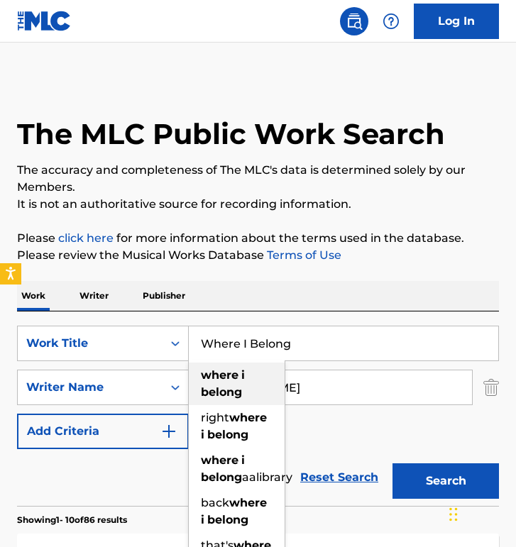
click at [261, 368] on div "where i belong" at bounding box center [237, 384] width 96 height 43
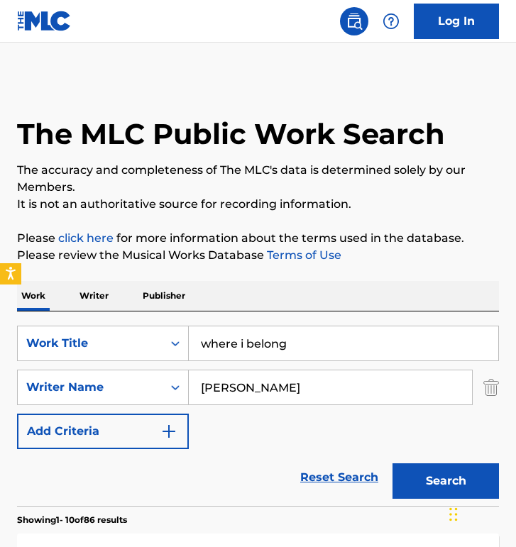
click at [392, 463] on button "Search" at bounding box center [445, 480] width 106 height 35
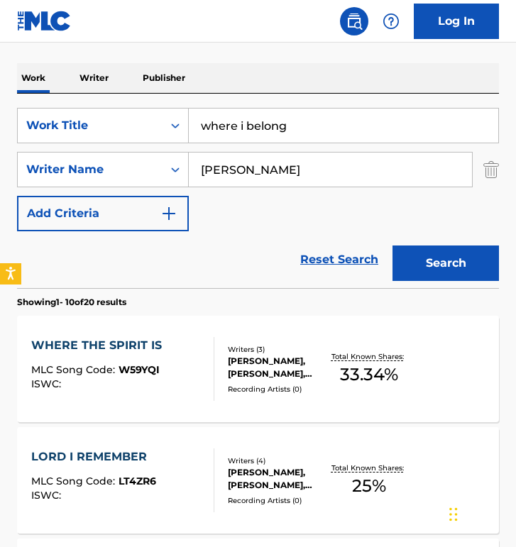
scroll to position [220, 0]
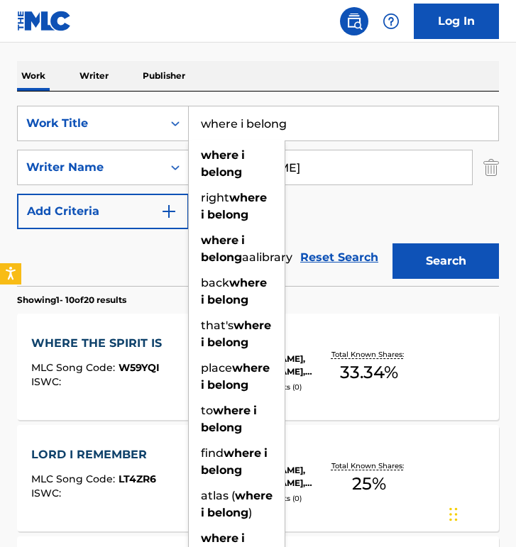
click at [251, 123] on input "where i belong" at bounding box center [343, 123] width 309 height 34
paste input "For The Fun Of It"
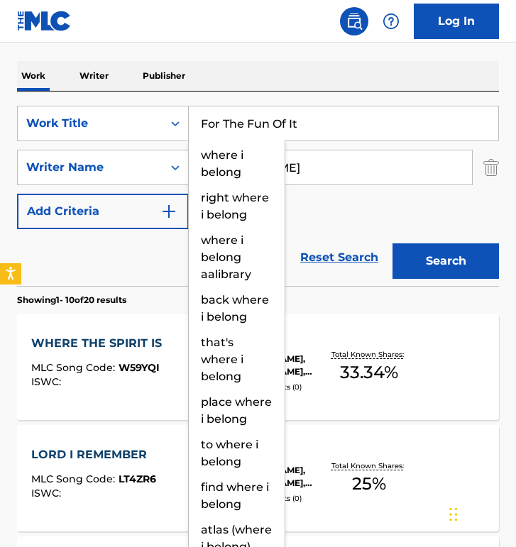
click at [392, 243] on button "Search" at bounding box center [445, 260] width 106 height 35
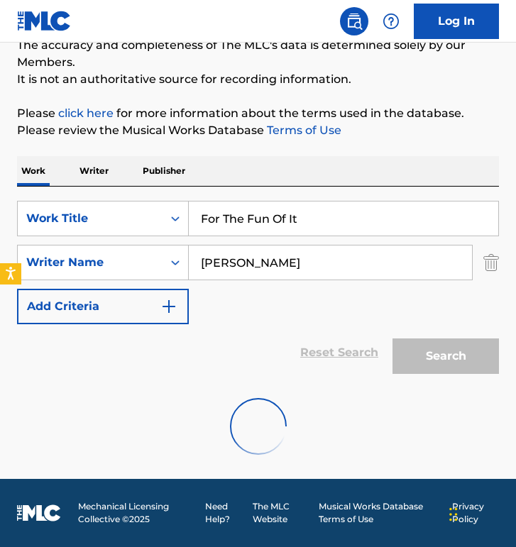
scroll to position [125, 0]
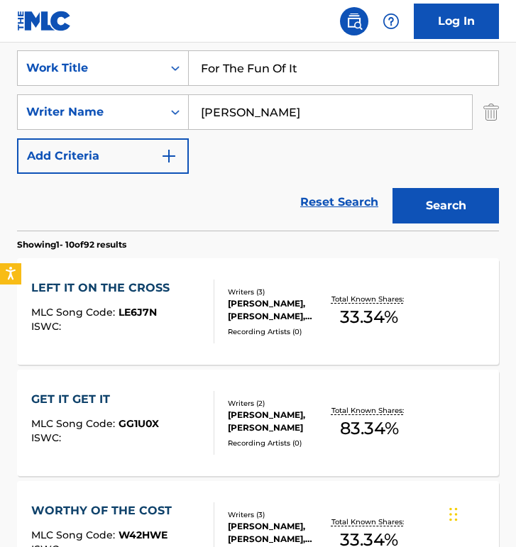
scroll to position [262, 0]
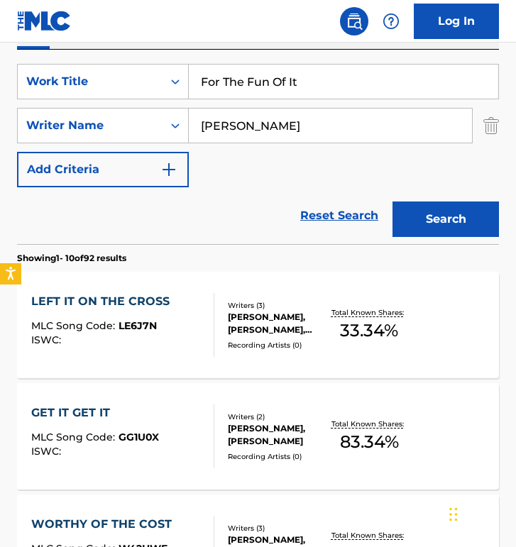
click at [309, 83] on input "For The Fun Of It" at bounding box center [343, 82] width 309 height 34
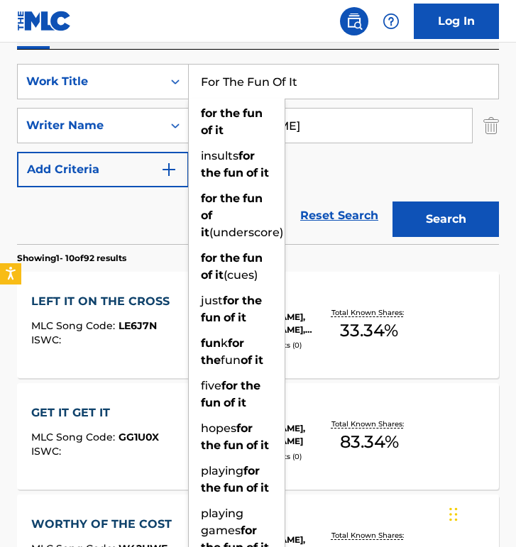
click at [249, 110] on strong "fun" at bounding box center [253, 112] width 20 height 13
type input "for the fun of it"
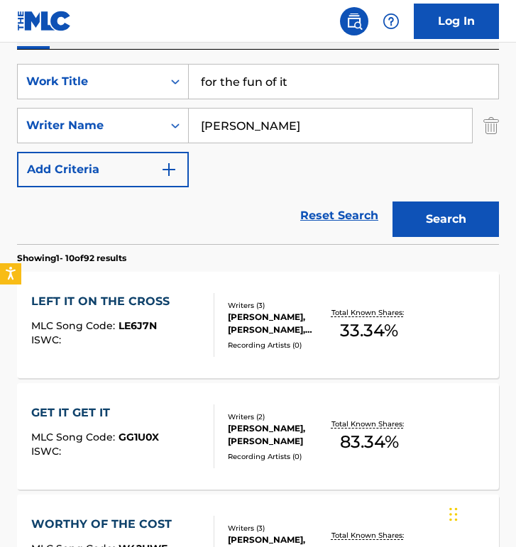
click at [392, 202] on button "Search" at bounding box center [445, 219] width 106 height 35
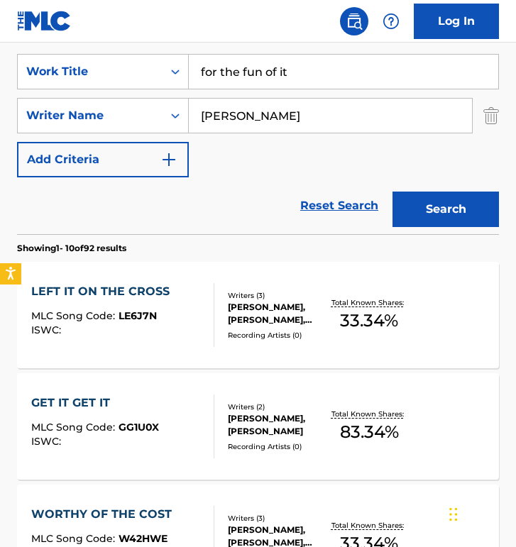
scroll to position [235, 0]
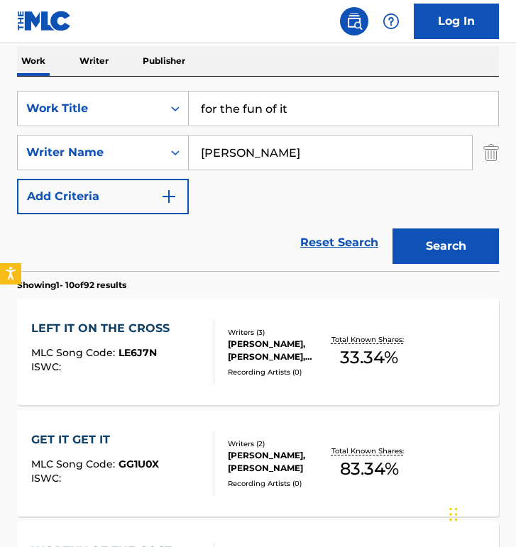
click at [304, 107] on input "for the fun of it" at bounding box center [343, 109] width 309 height 34
click at [392, 228] on button "Search" at bounding box center [445, 245] width 106 height 35
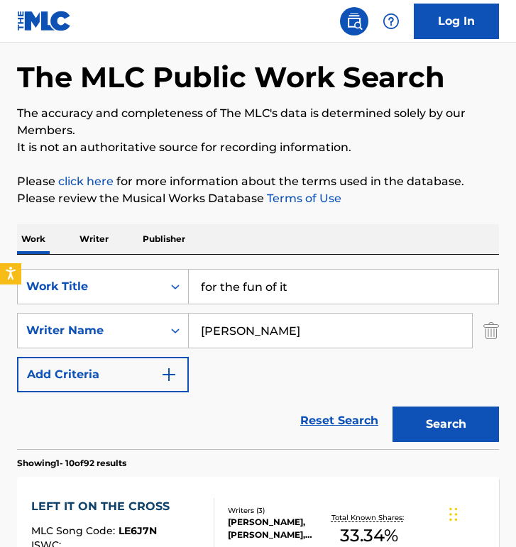
scroll to position [0, 0]
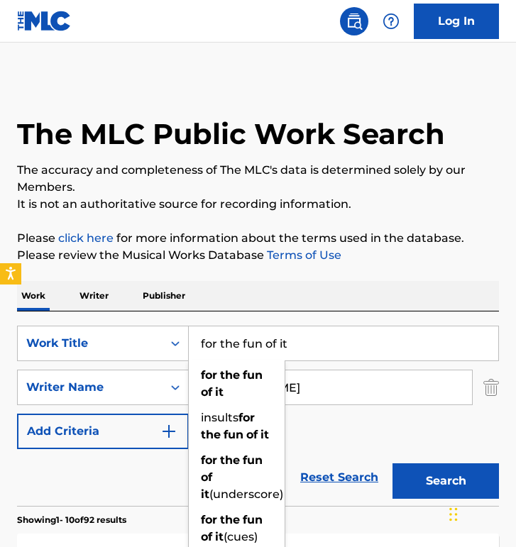
click at [248, 206] on p "It is not an authoritative source for recording information." at bounding box center [258, 204] width 482 height 17
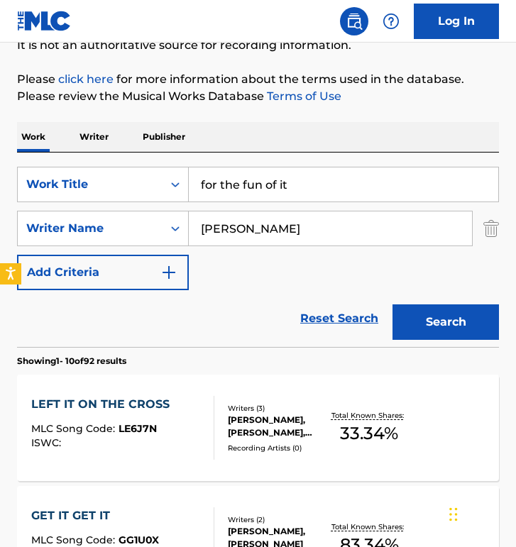
scroll to position [206, 0]
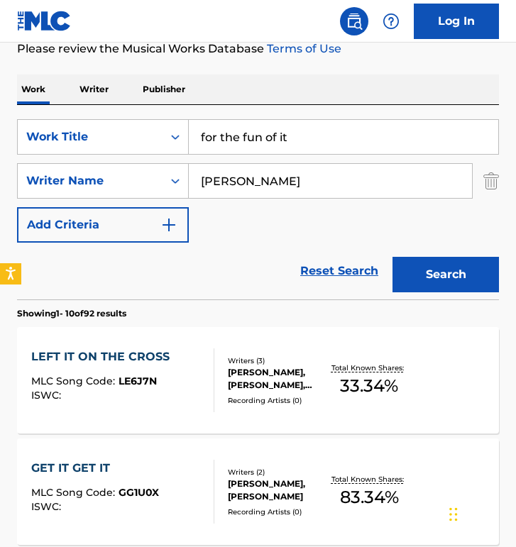
click at [234, 285] on div "Reset Search Search" at bounding box center [258, 271] width 482 height 57
click at [200, 222] on div "SearchWithCriteria7cec7dc3-467f-4302-b48d-b3566953b450 Work Title for the fun o…" at bounding box center [258, 180] width 482 height 123
